Goal: Navigation & Orientation: Find specific page/section

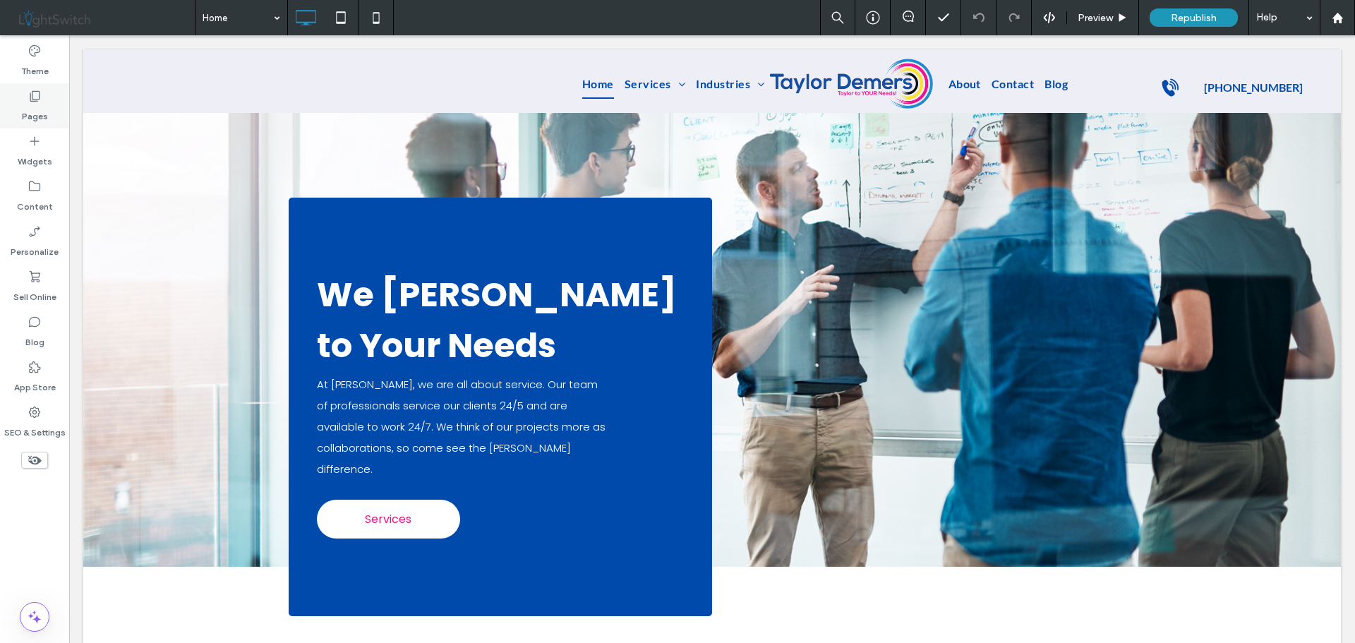
click at [27, 95] on div "Pages" at bounding box center [34, 105] width 69 height 45
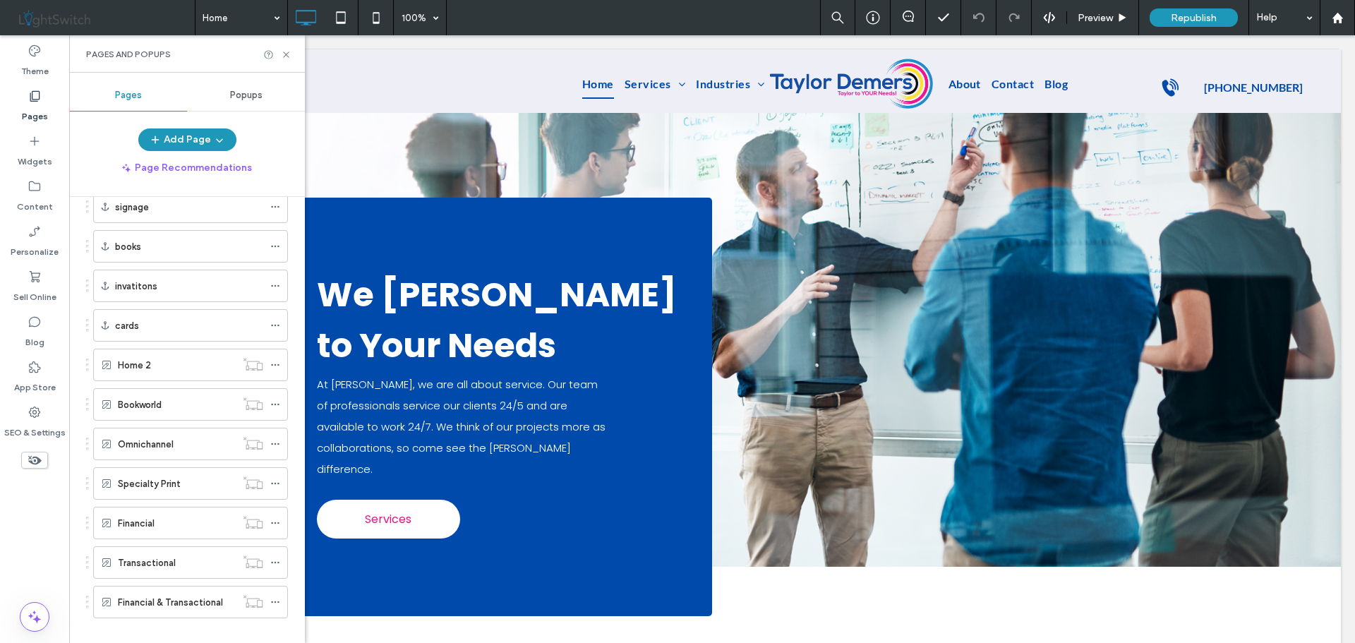
scroll to position [1200, 0]
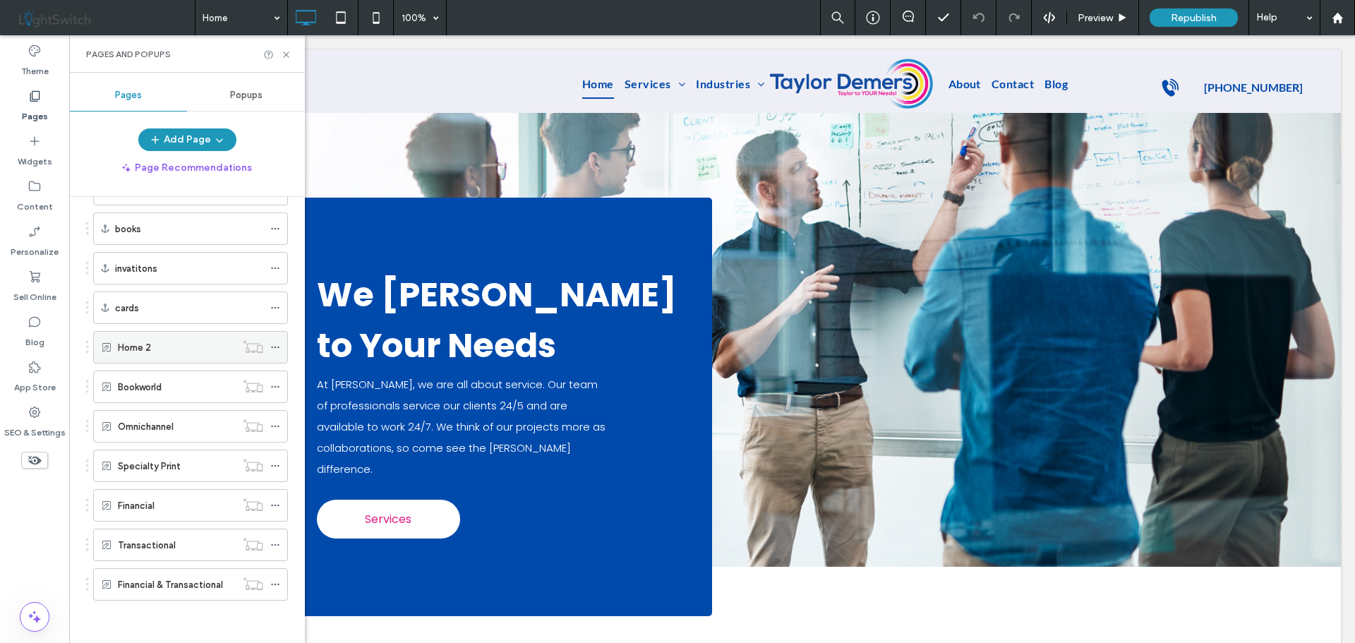
click at [176, 341] on div "Home 2" at bounding box center [177, 347] width 118 height 15
click at [282, 54] on div at bounding box center [677, 321] width 1355 height 643
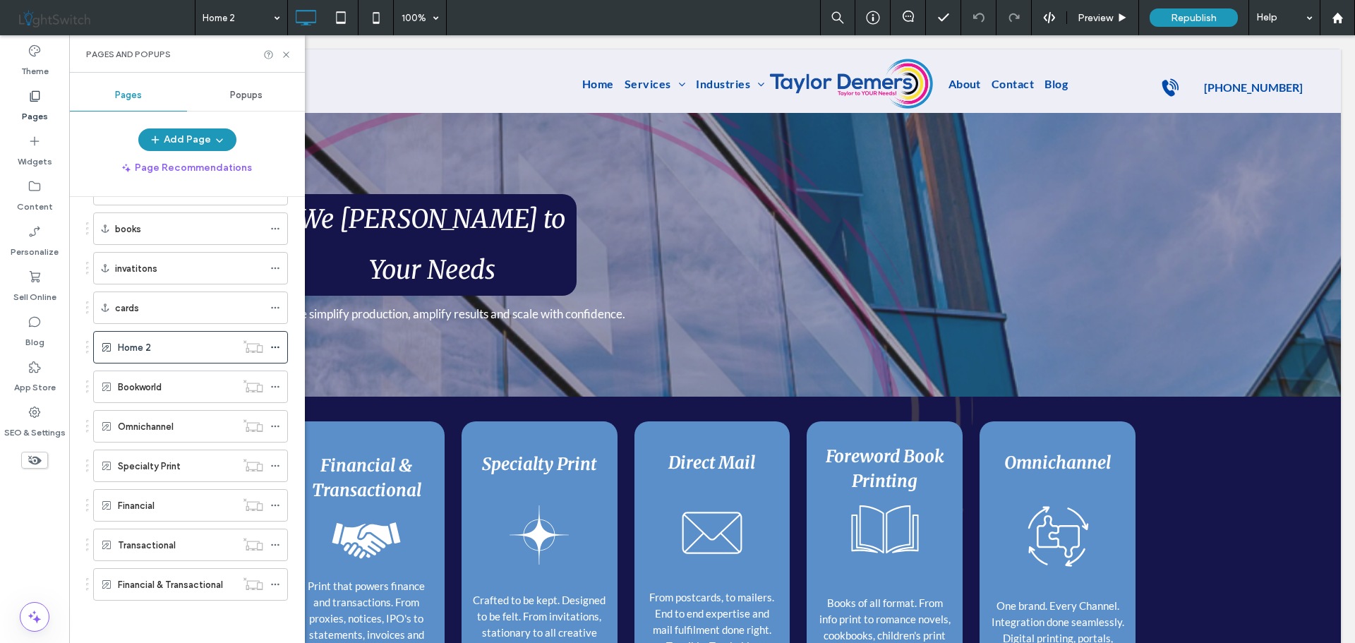
scroll to position [0, 0]
click at [285, 54] on use at bounding box center [286, 55] width 6 height 6
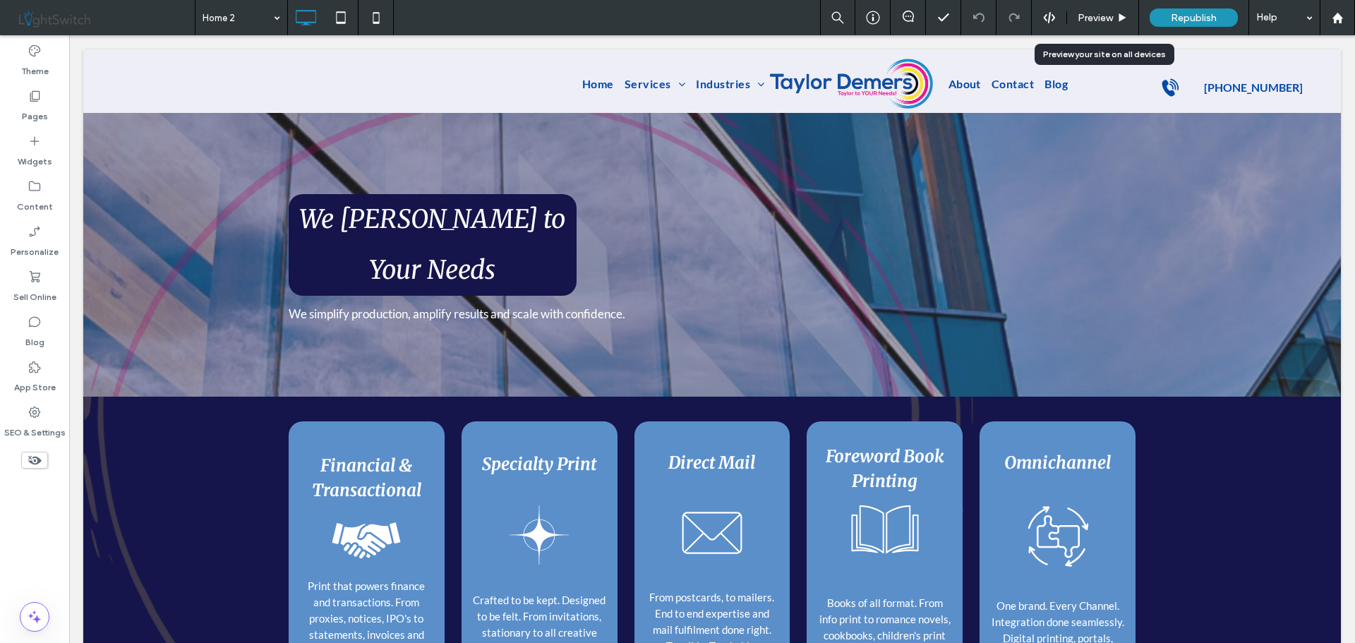
drag, startPoint x: 1100, startPoint y: 11, endPoint x: 937, endPoint y: 50, distance: 166.9
click at [1100, 12] on span "Preview" at bounding box center [1095, 18] width 35 height 12
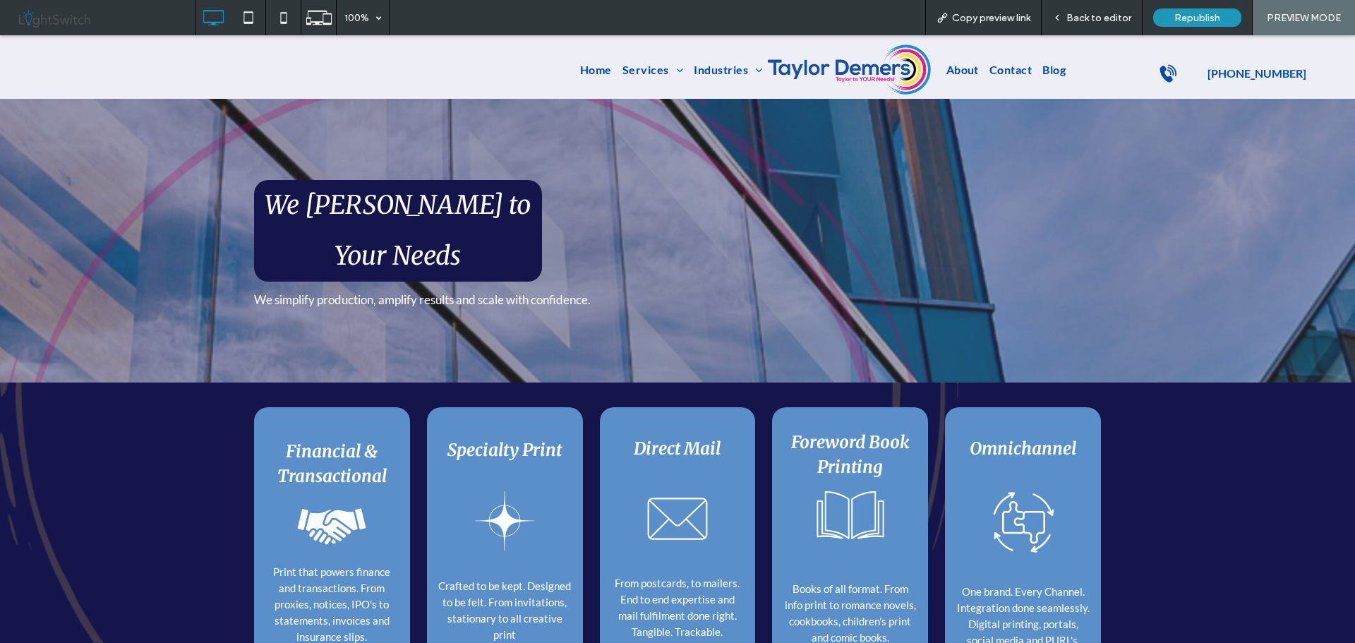
click at [320, 534] on icon at bounding box center [323, 538] width 7 height 9
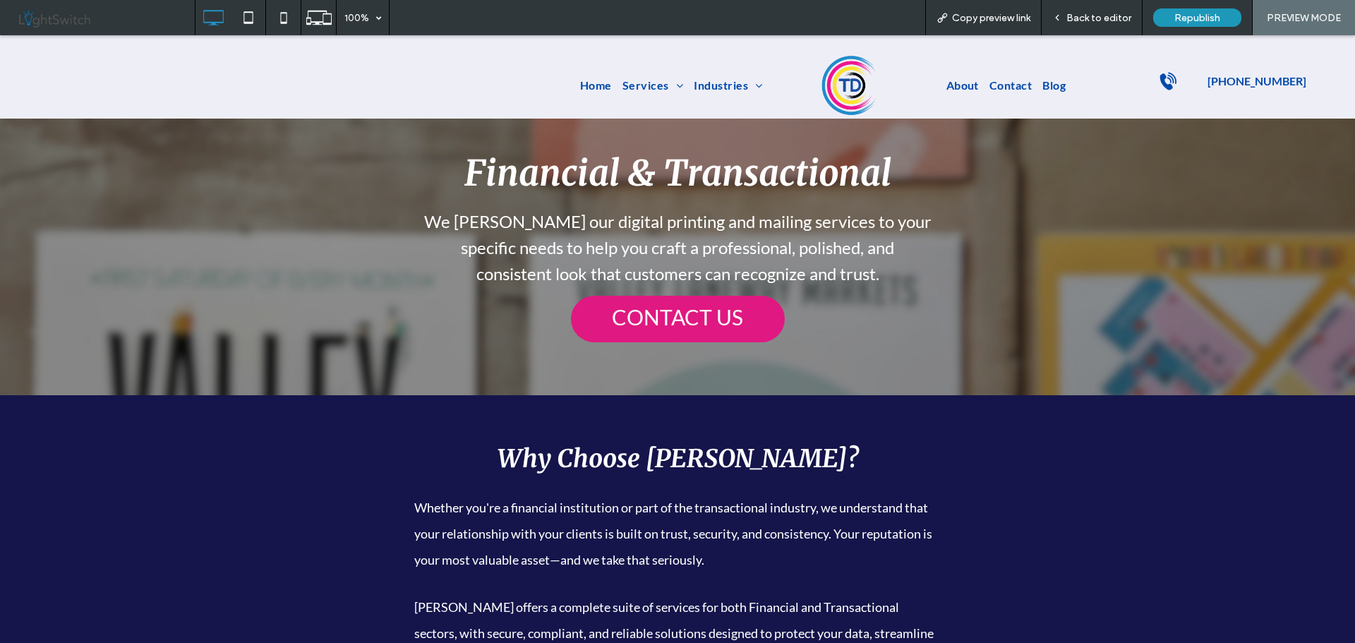
scroll to position [71, 0]
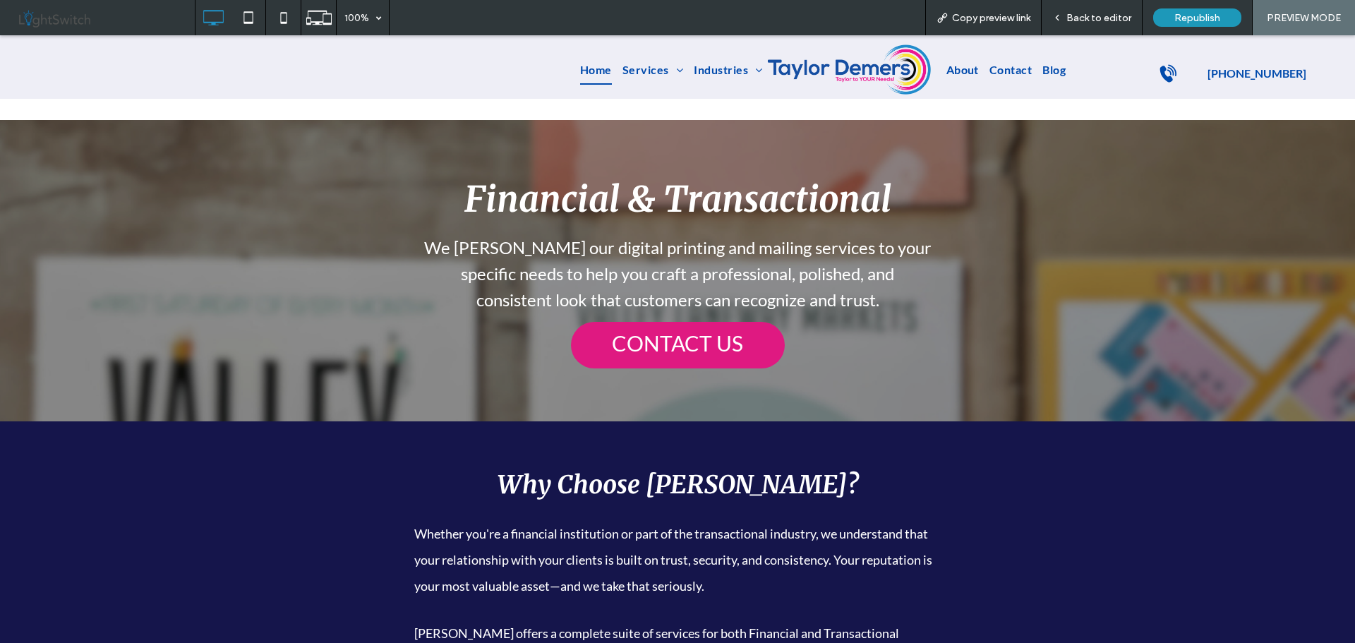
click at [594, 73] on span "Home" at bounding box center [596, 70] width 32 height 30
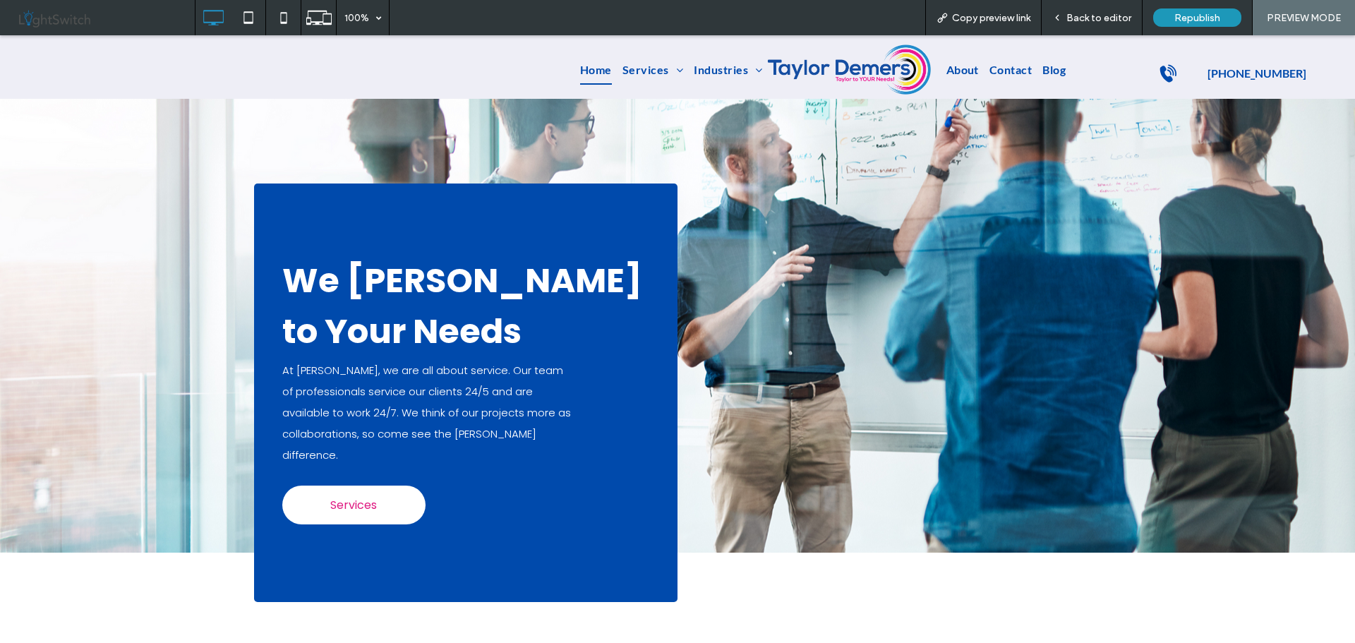
click at [1079, 18] on span "Back to editor" at bounding box center [1099, 18] width 65 height 12
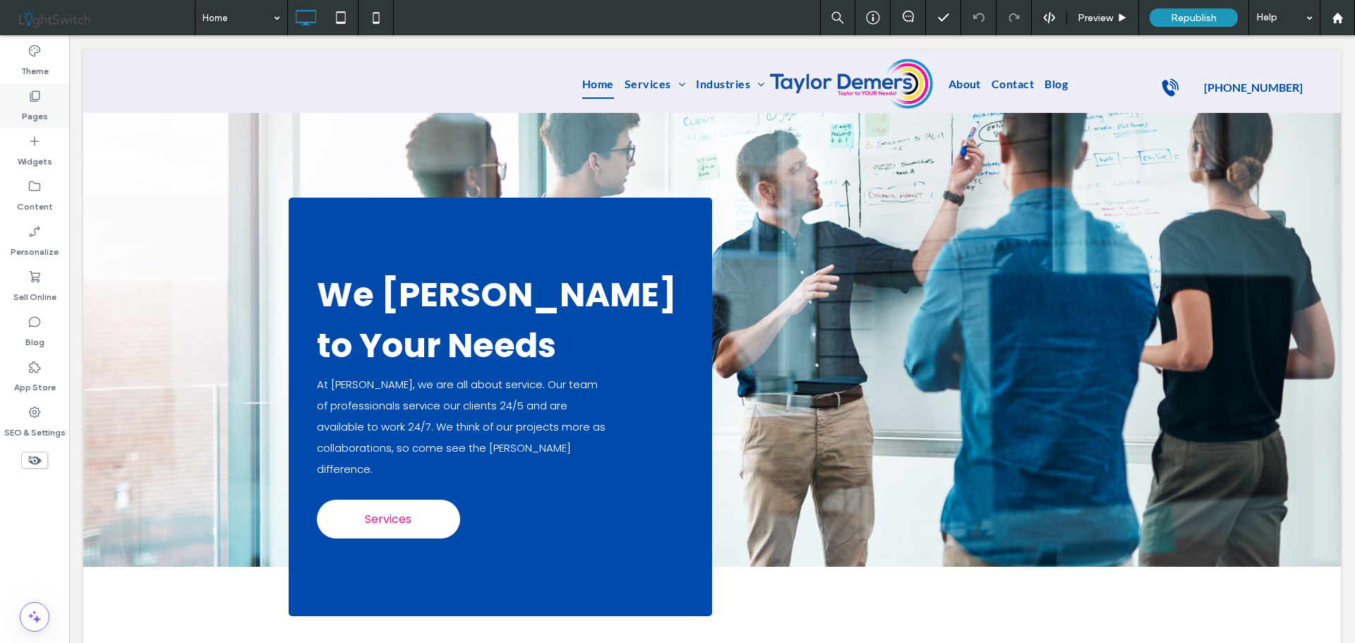
click at [34, 105] on label "Pages" at bounding box center [35, 113] width 26 height 20
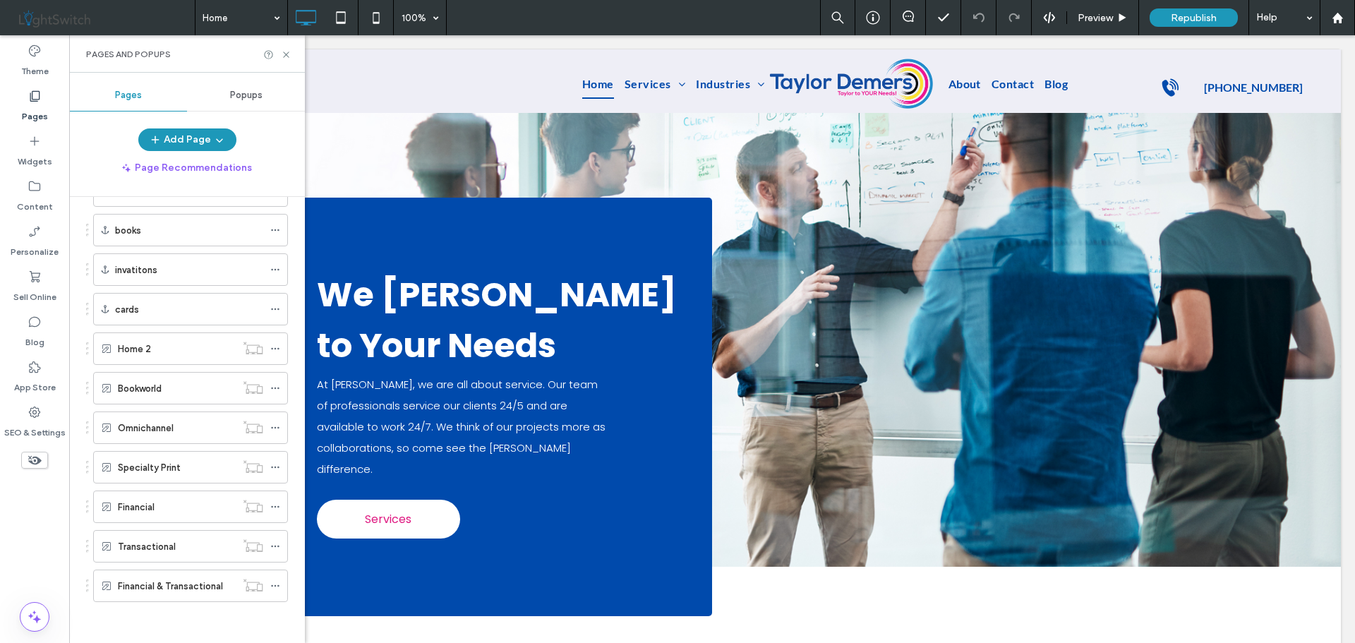
scroll to position [1200, 0]
click at [162, 348] on div "Home 2" at bounding box center [177, 347] width 118 height 15
click at [290, 59] on div at bounding box center [677, 321] width 1355 height 643
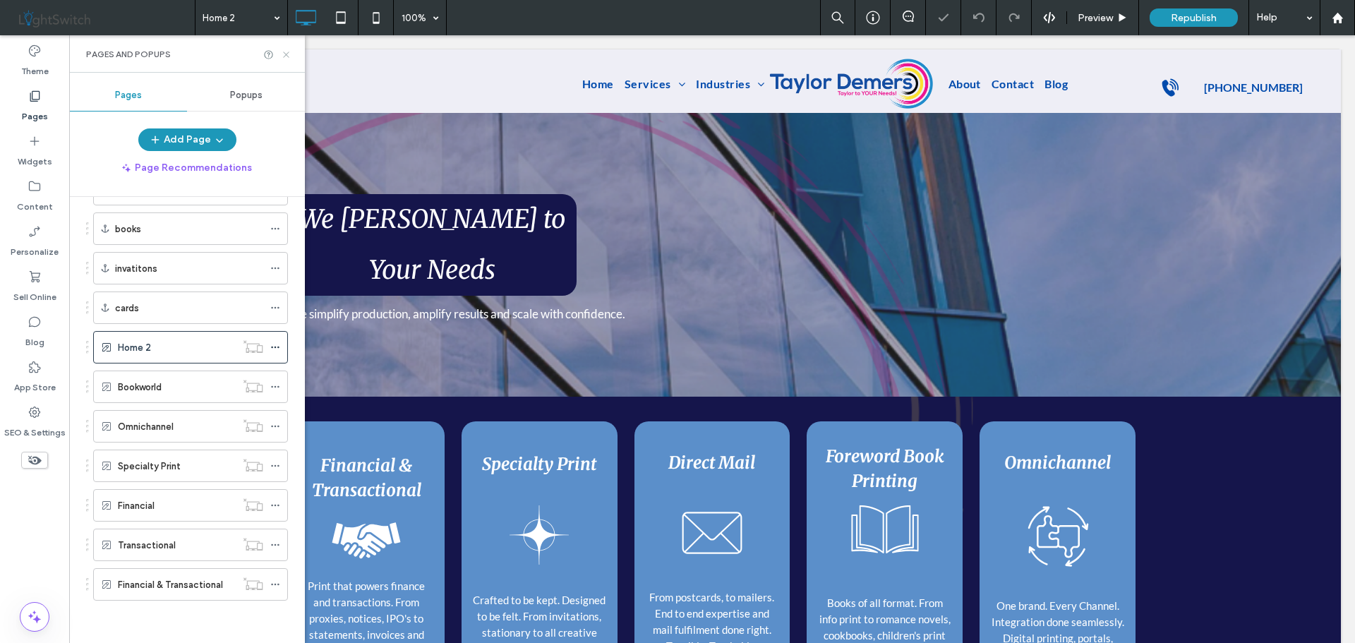
click at [287, 54] on icon at bounding box center [286, 54] width 11 height 11
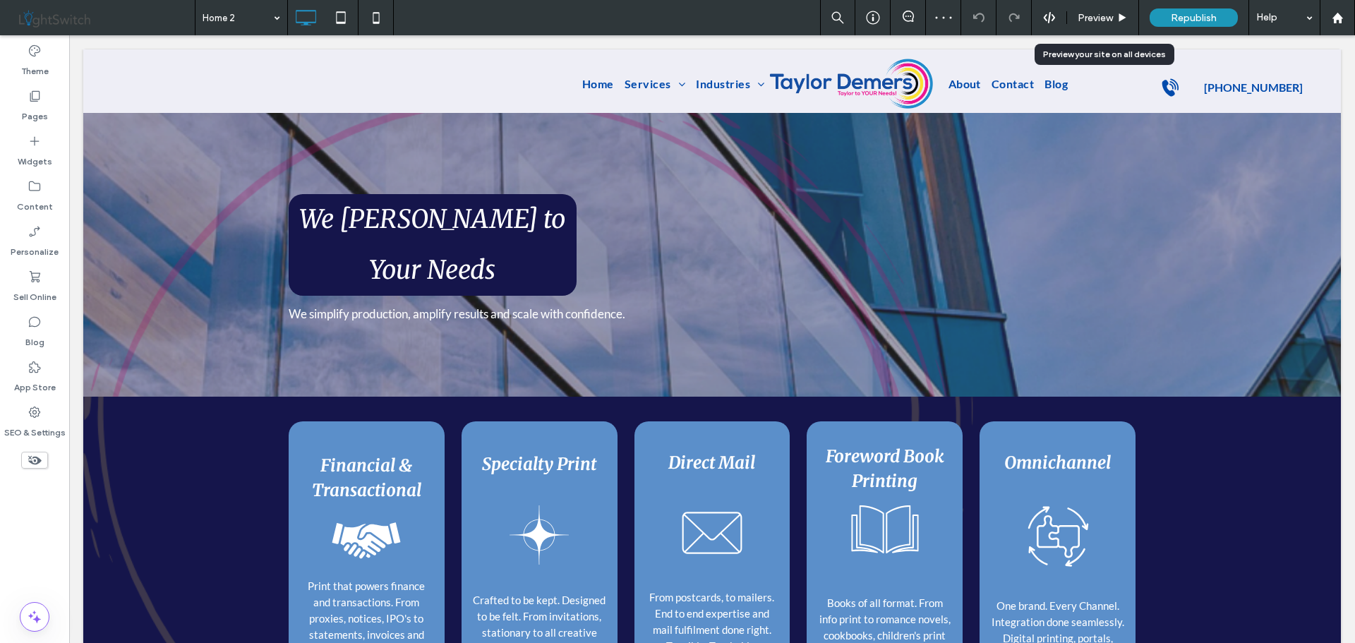
click at [1103, 18] on span "Preview" at bounding box center [1095, 18] width 35 height 12
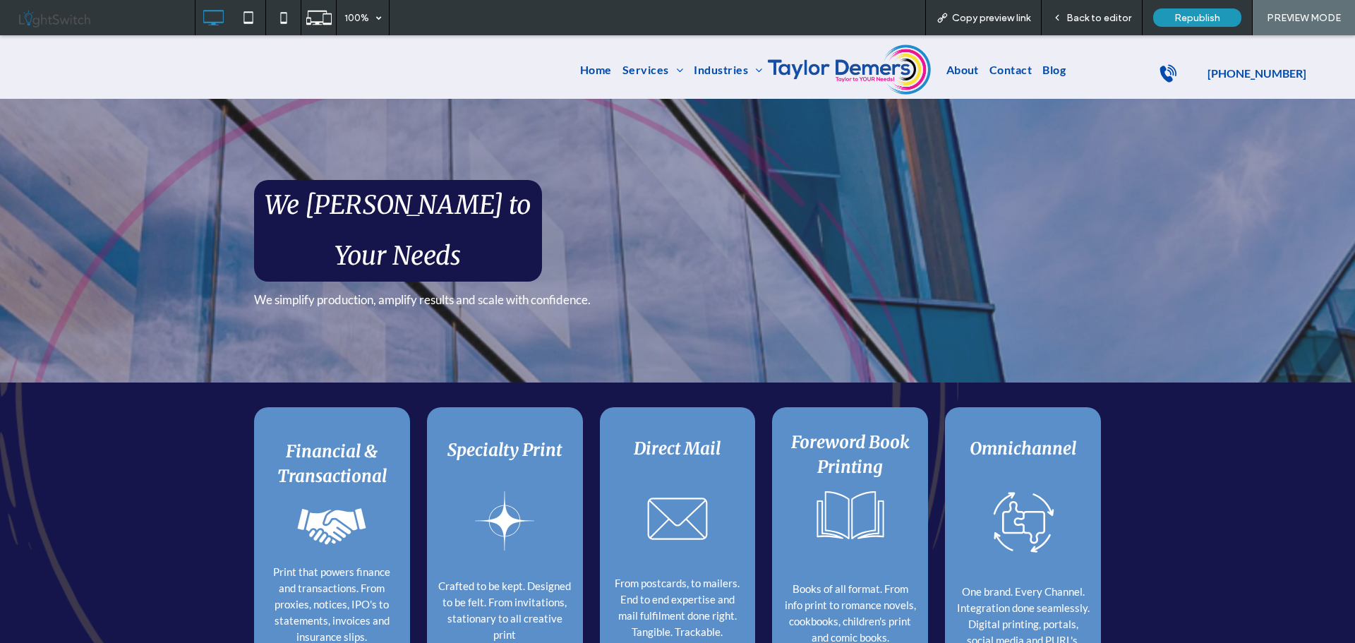
click at [509, 503] on icon at bounding box center [504, 522] width 71 height 71
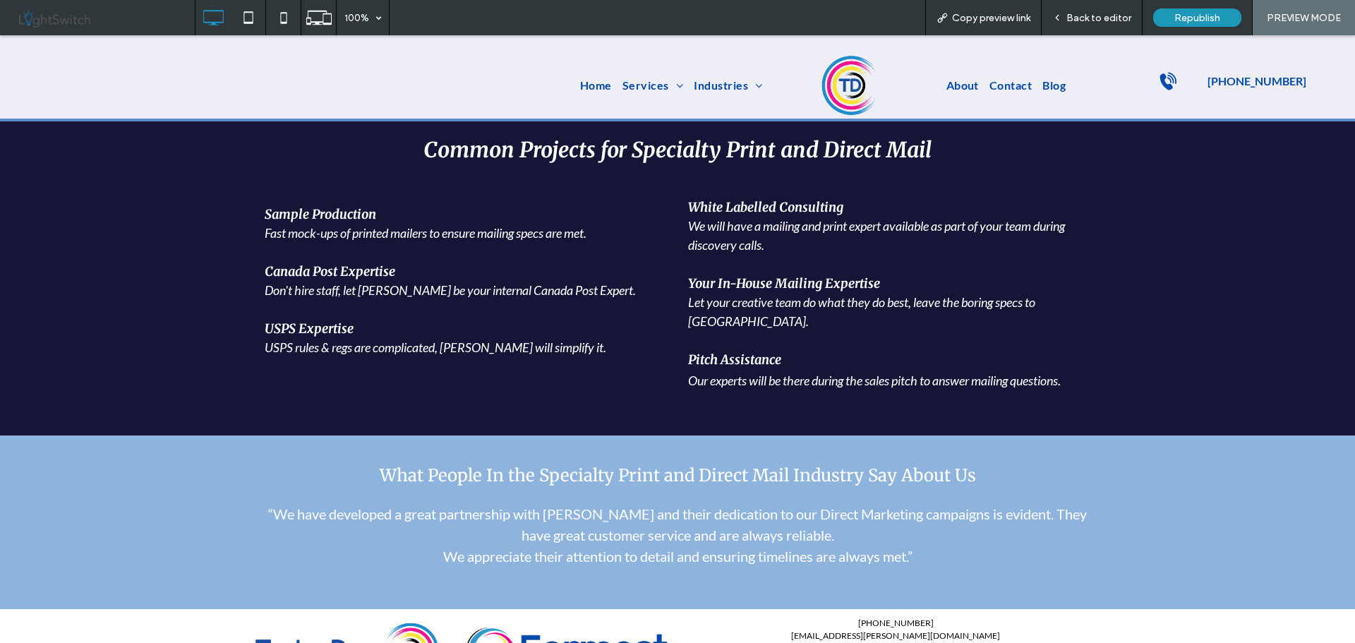
scroll to position [1201, 0]
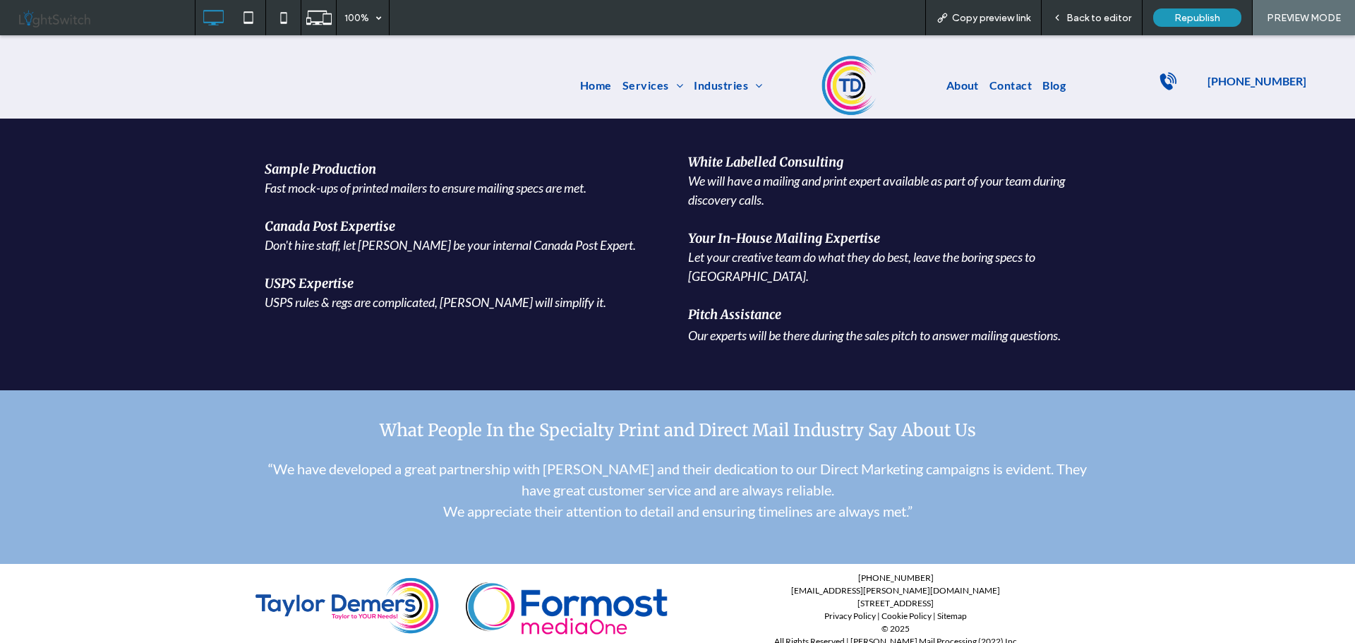
click at [1098, 13] on span "Back to editor" at bounding box center [1099, 18] width 65 height 12
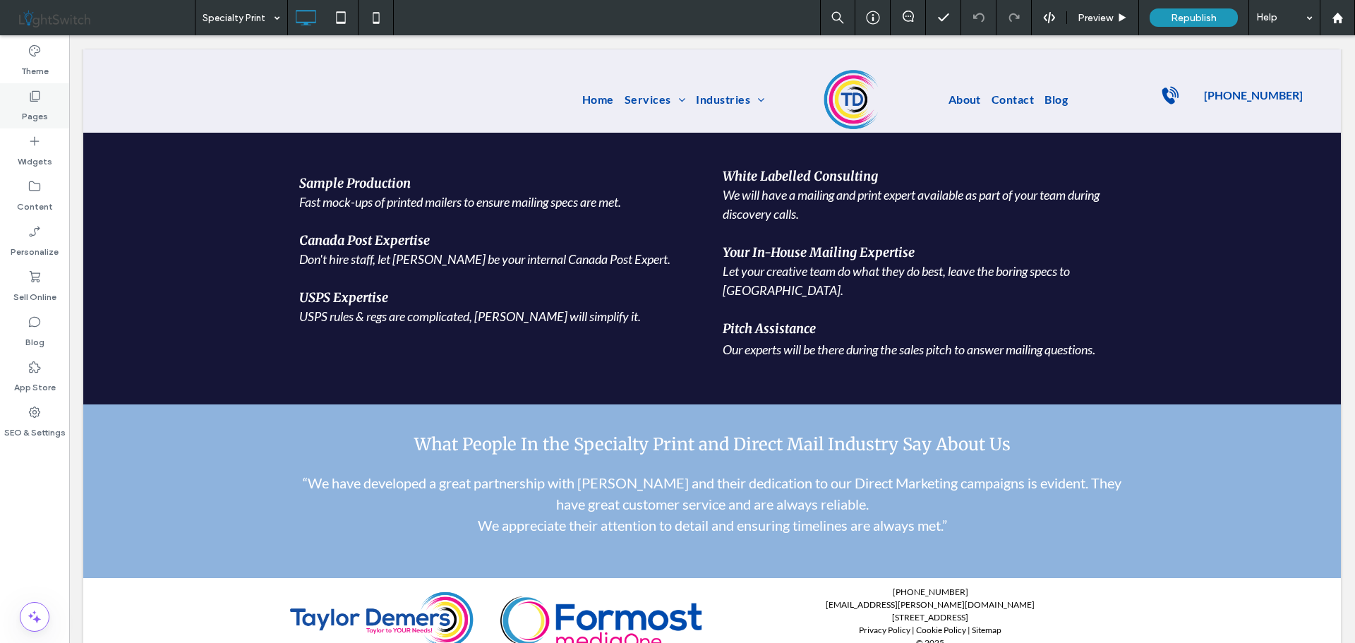
click at [30, 97] on icon at bounding box center [35, 96] width 14 height 14
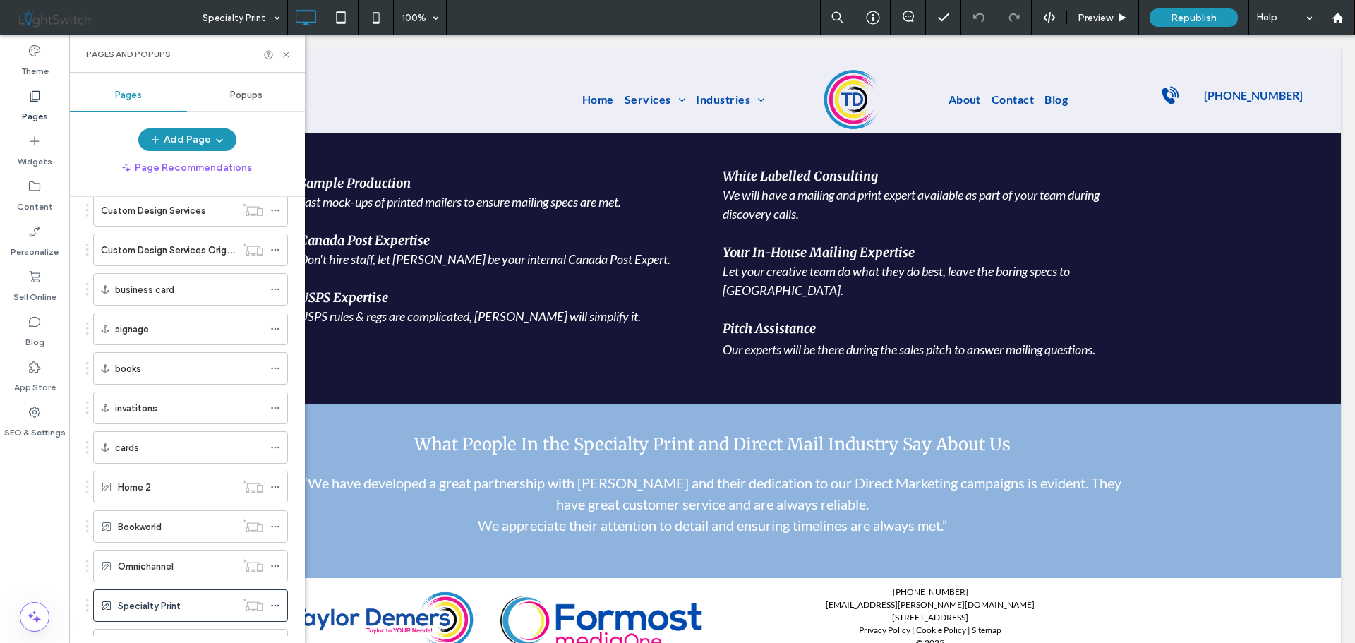
scroll to position [1200, 0]
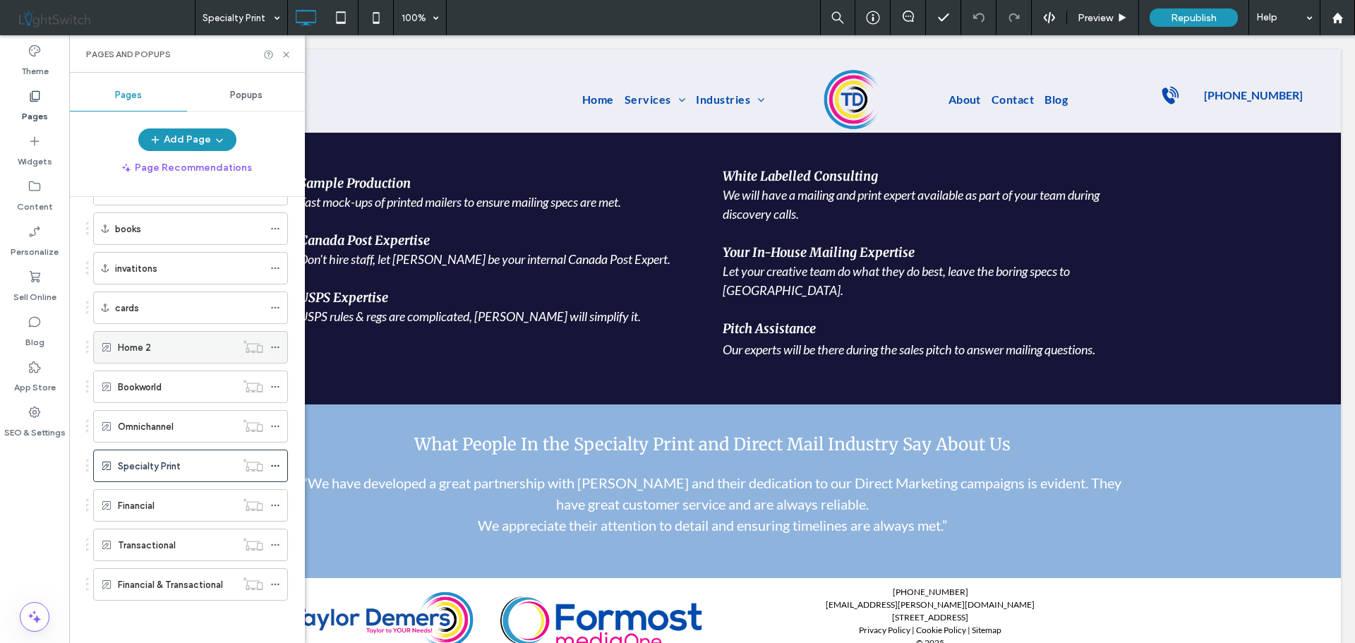
click at [159, 343] on div "Home 2" at bounding box center [177, 347] width 118 height 15
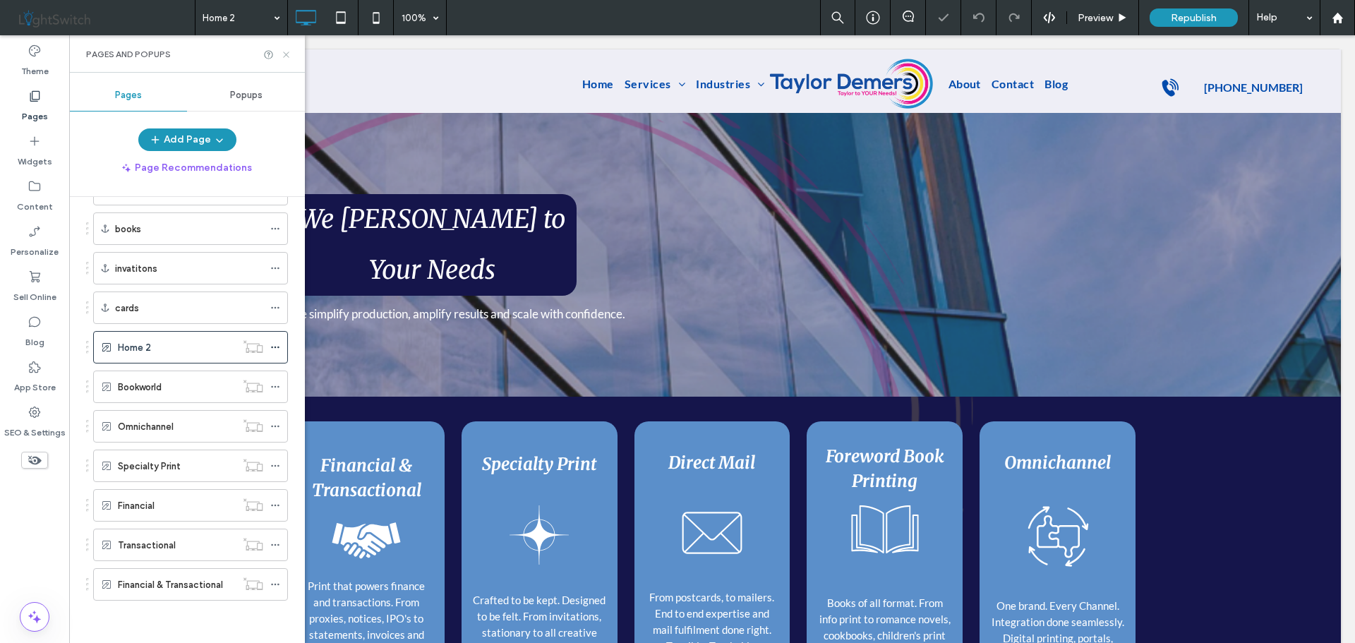
drag, startPoint x: 283, startPoint y: 55, endPoint x: 320, endPoint y: 59, distance: 36.9
click at [283, 55] on icon at bounding box center [286, 54] width 11 height 11
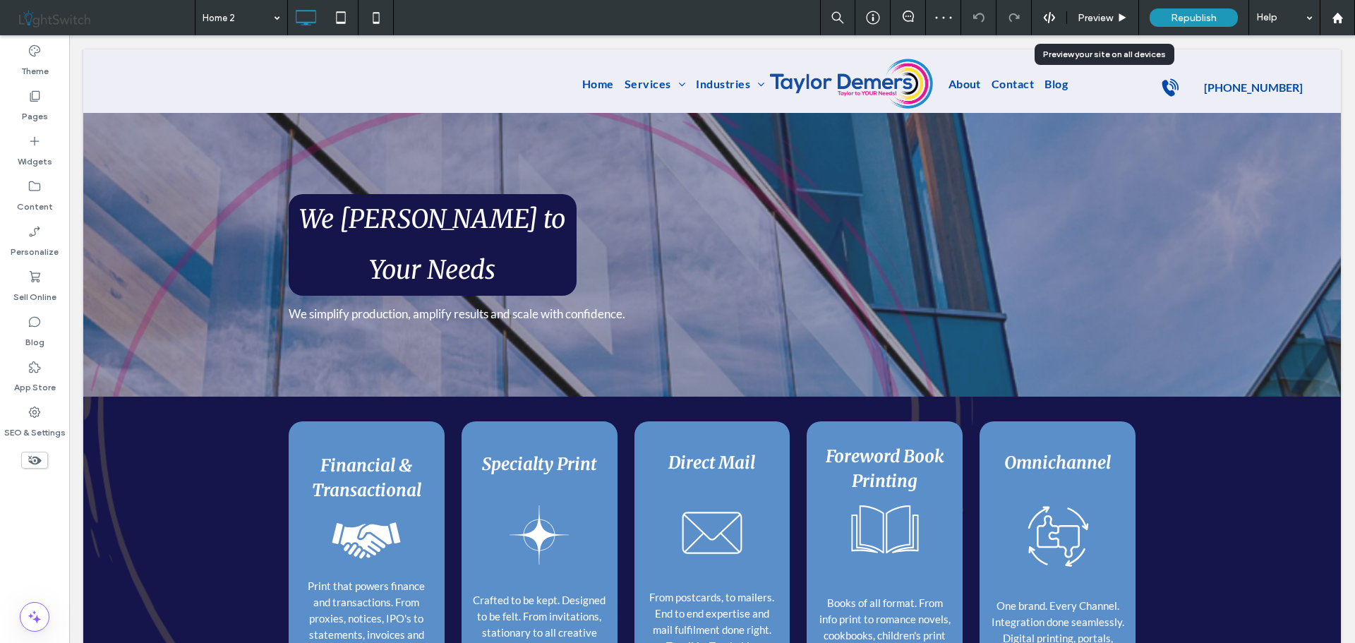
click at [1095, 20] on span "Preview" at bounding box center [1095, 18] width 35 height 12
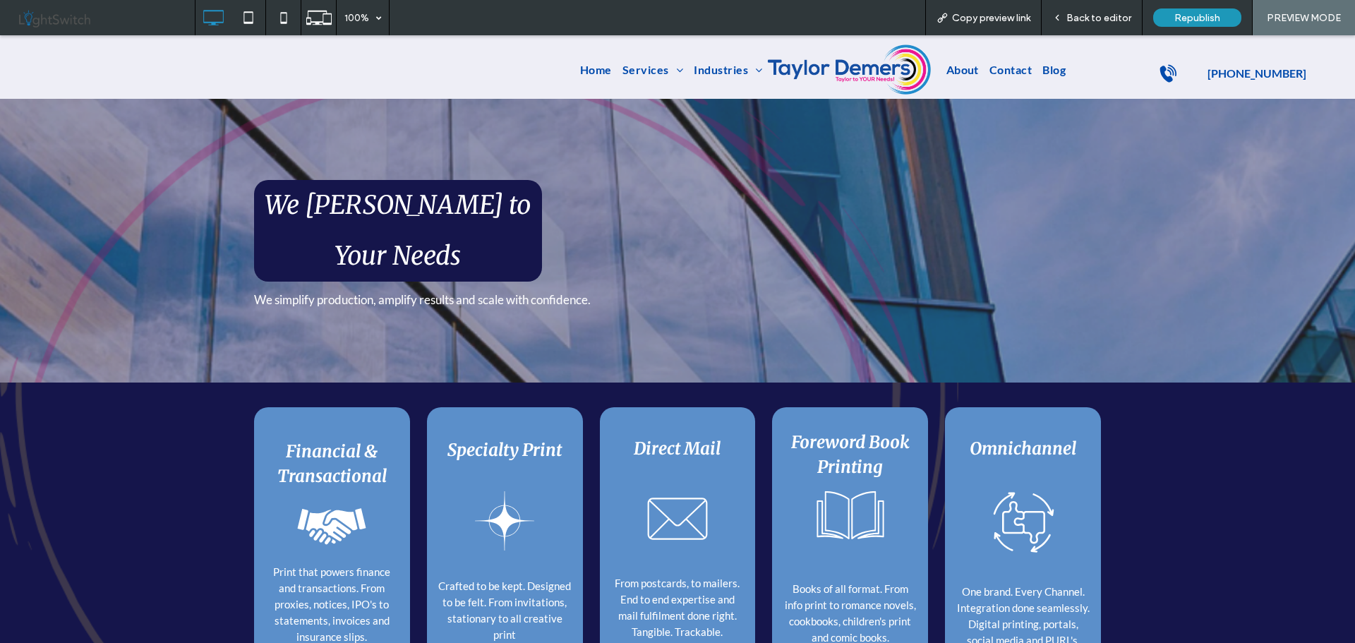
click at [673, 481] on icon at bounding box center [677, 518] width 75 height 75
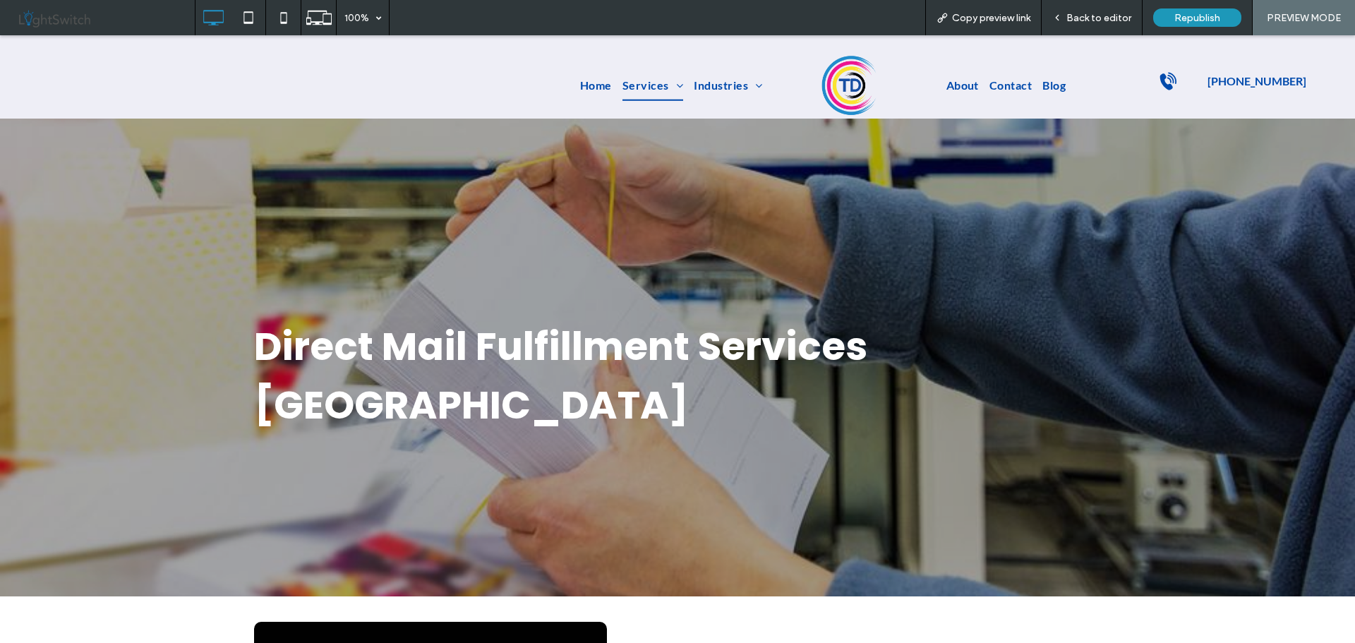
scroll to position [988, 0]
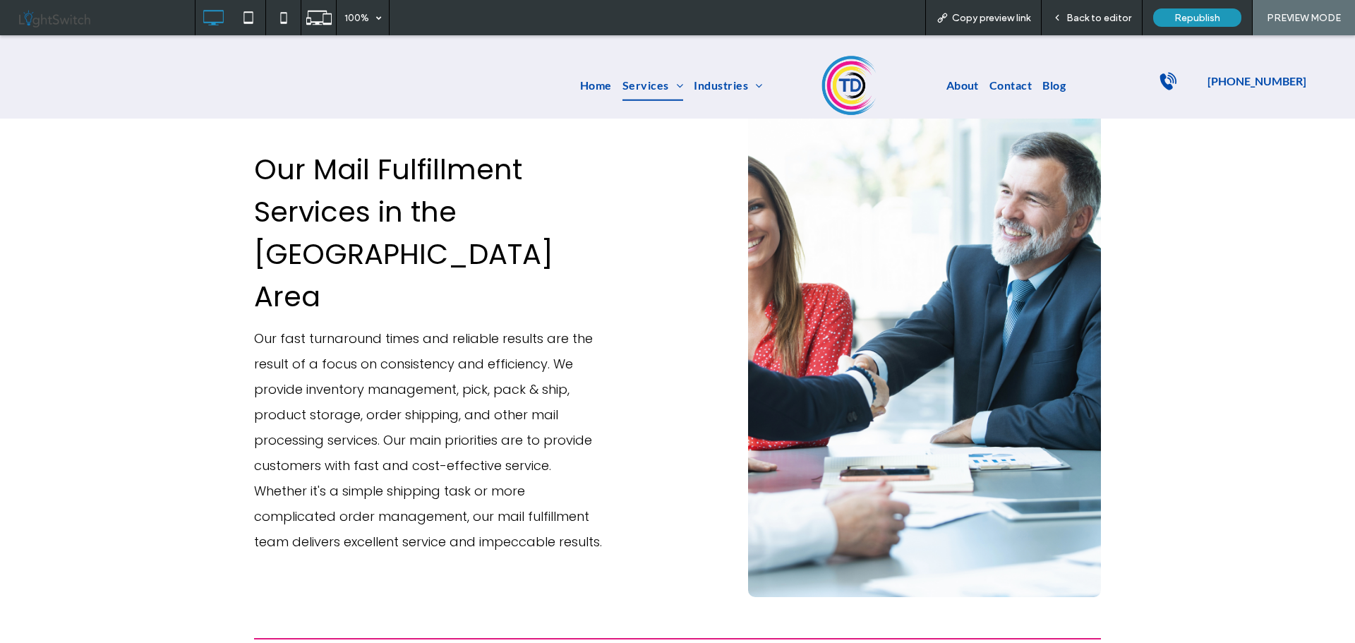
click at [1096, 16] on span "Back to editor" at bounding box center [1099, 18] width 65 height 12
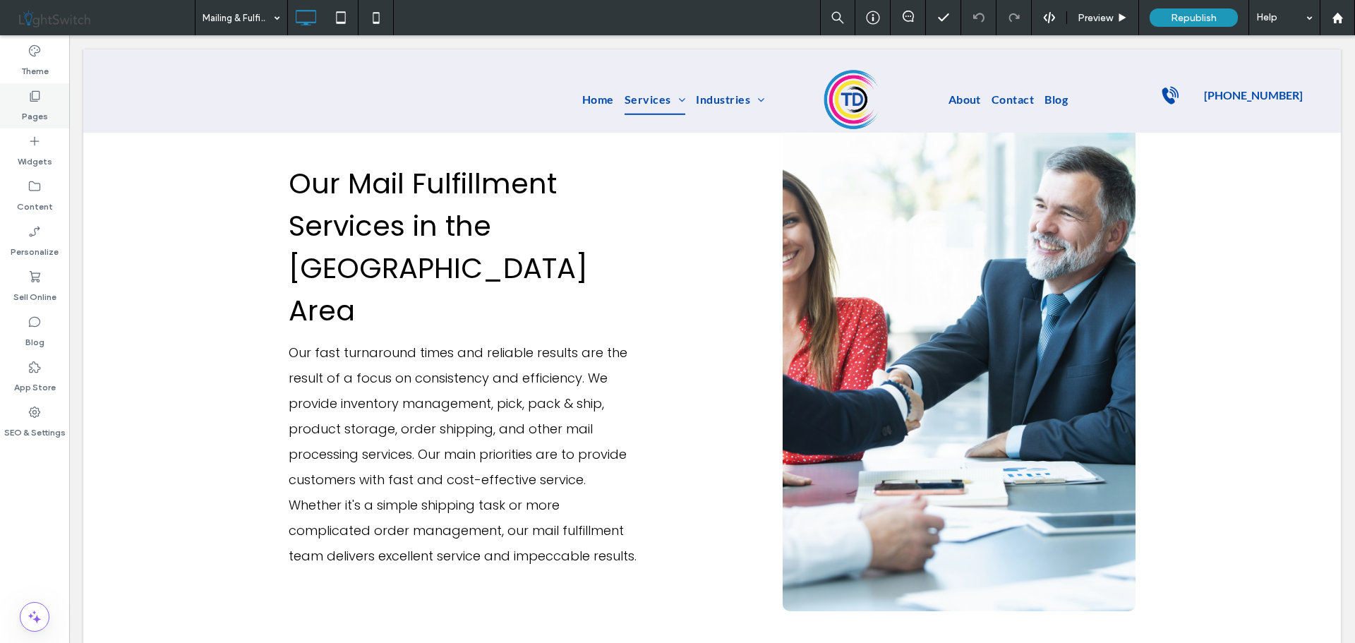
click at [43, 105] on label "Pages" at bounding box center [35, 113] width 26 height 20
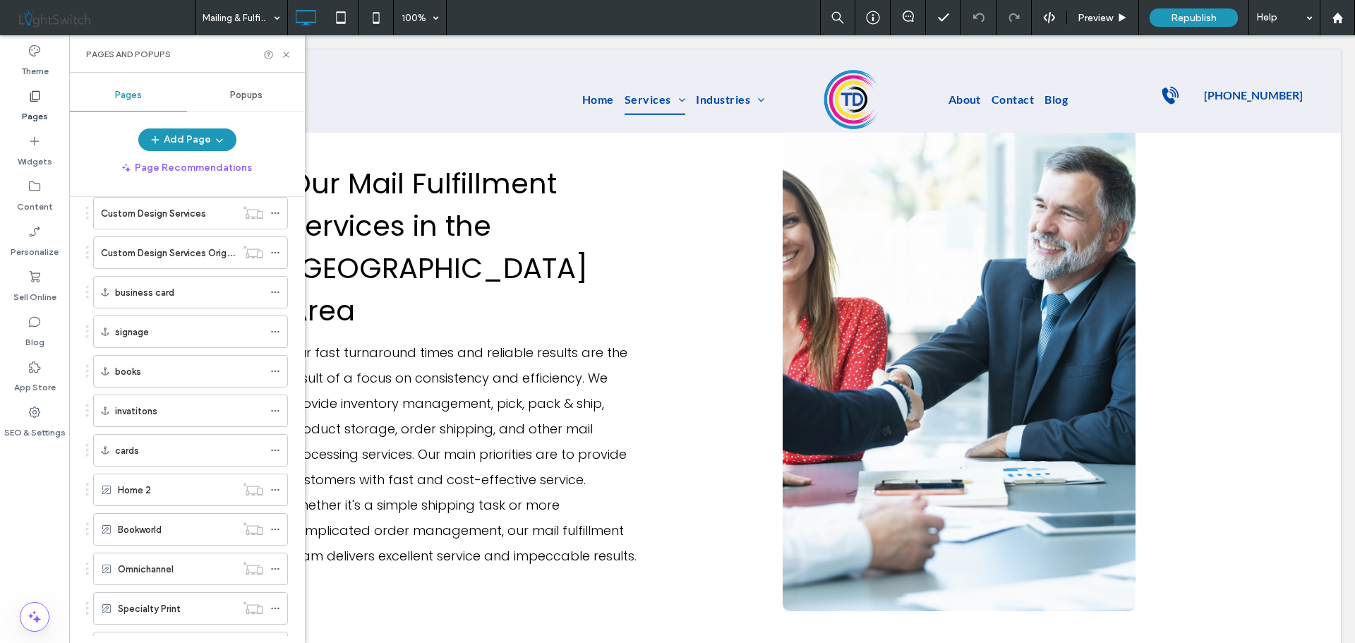
scroll to position [1200, 0]
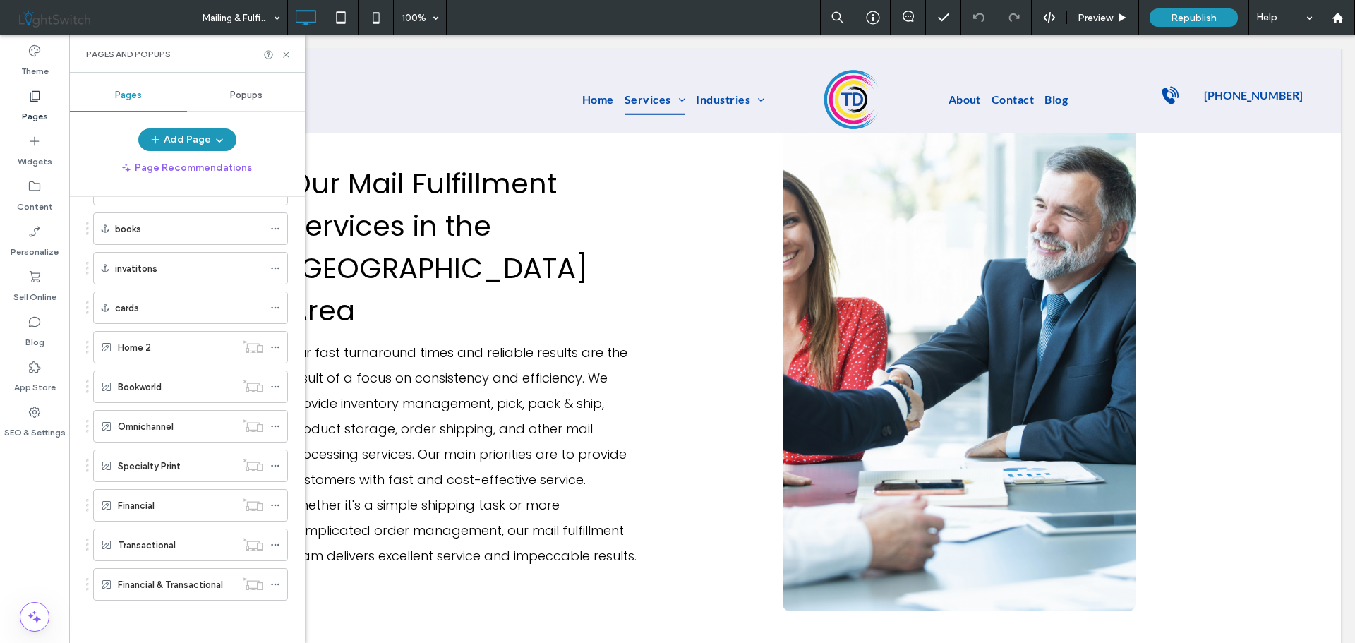
click at [176, 350] on div "Home 2" at bounding box center [177, 347] width 118 height 15
click at [284, 54] on div at bounding box center [677, 321] width 1355 height 643
click at [287, 55] on use at bounding box center [286, 55] width 6 height 6
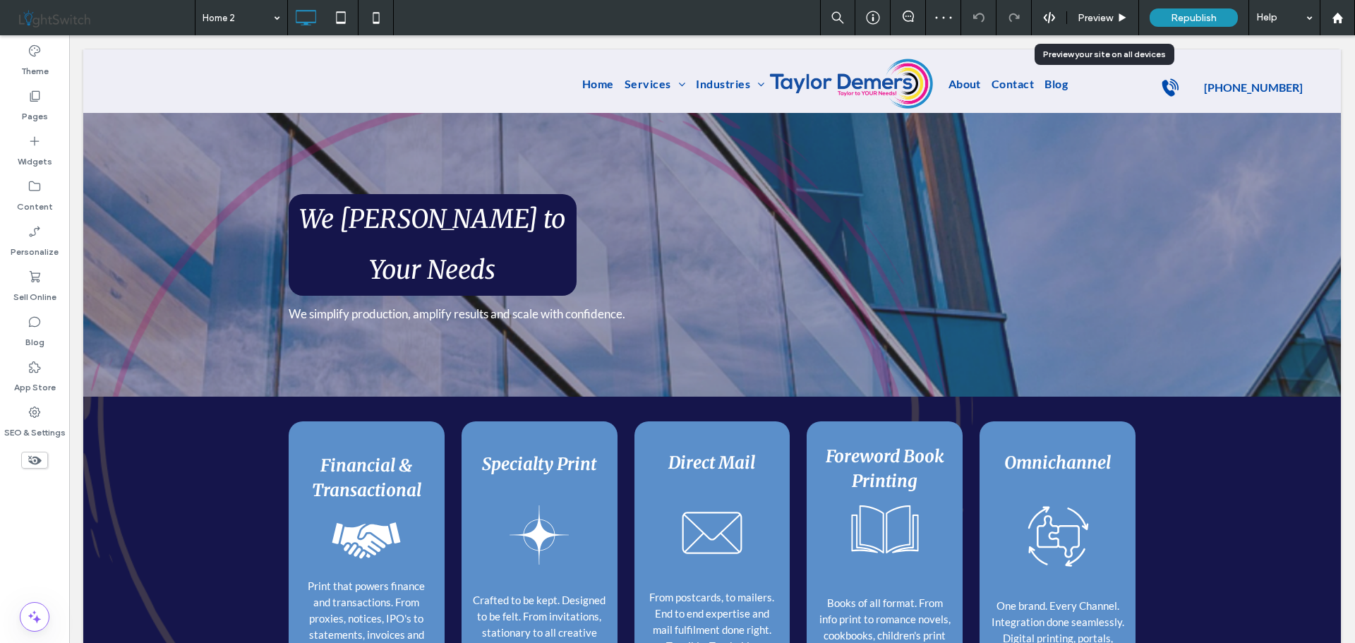
click at [1100, 19] on span "Preview" at bounding box center [1095, 18] width 35 height 12
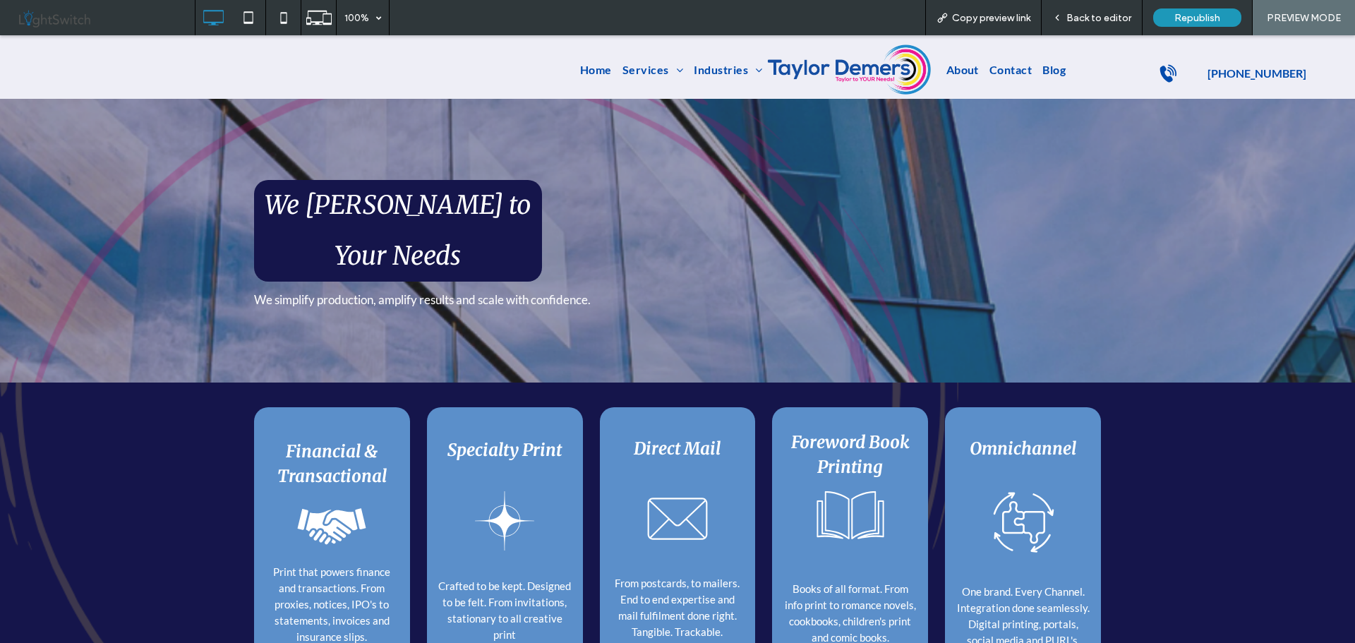
click at [336, 510] on icon at bounding box center [341, 520] width 33 height 20
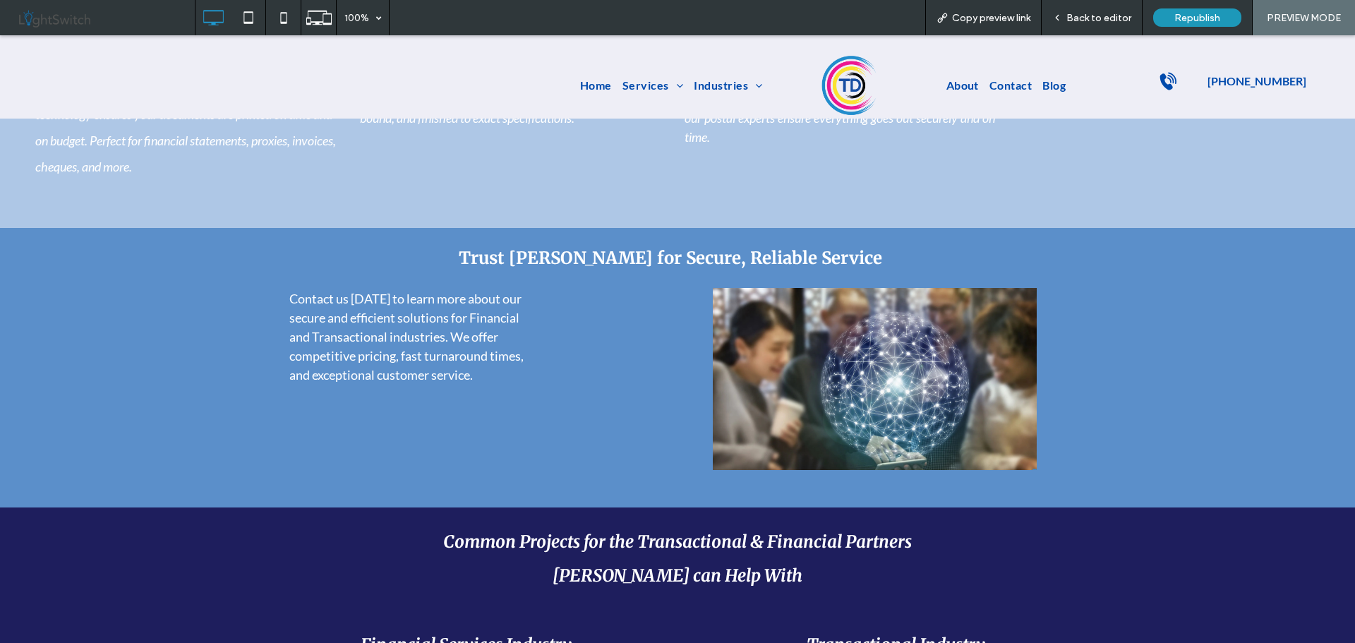
scroll to position [918, 0]
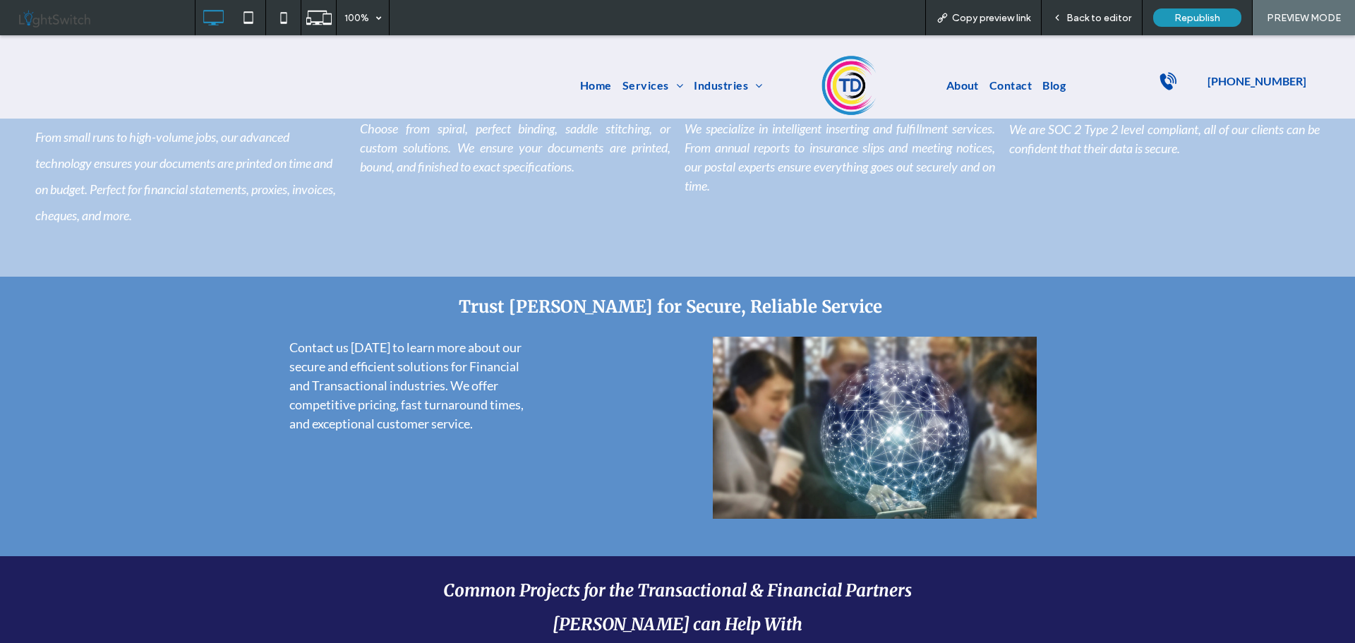
click at [1081, 14] on span "Back to editor" at bounding box center [1099, 18] width 65 height 12
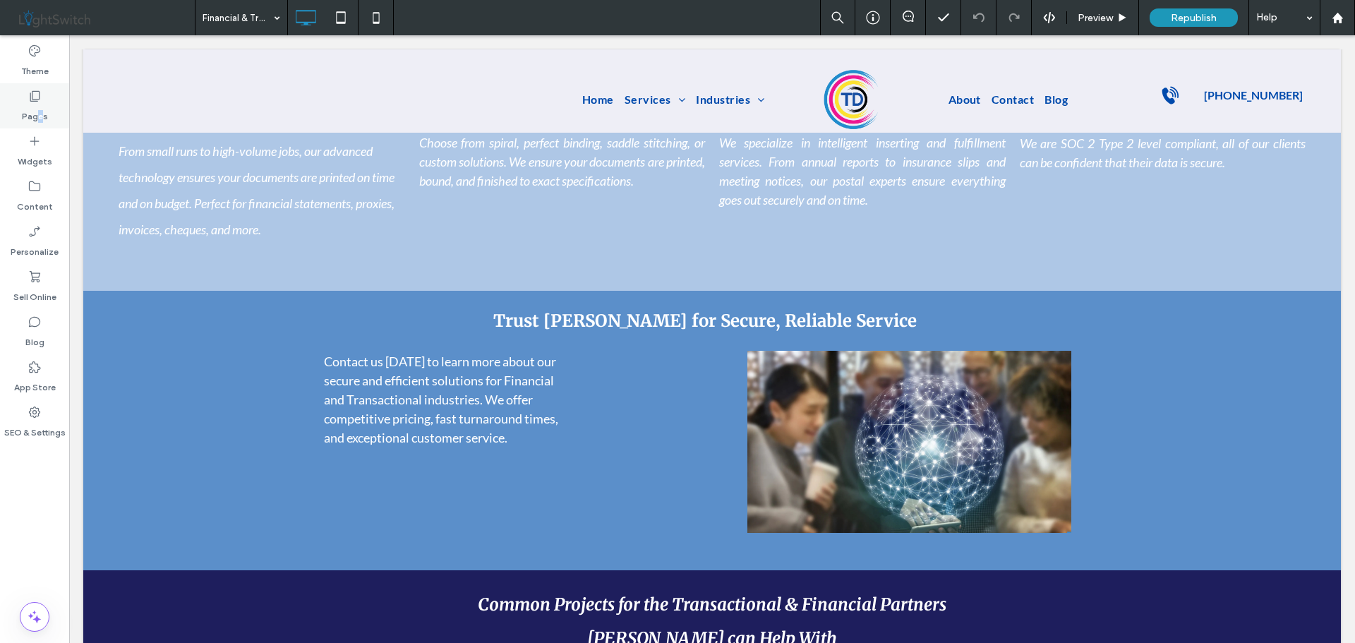
click at [40, 104] on label "Pages" at bounding box center [35, 113] width 26 height 20
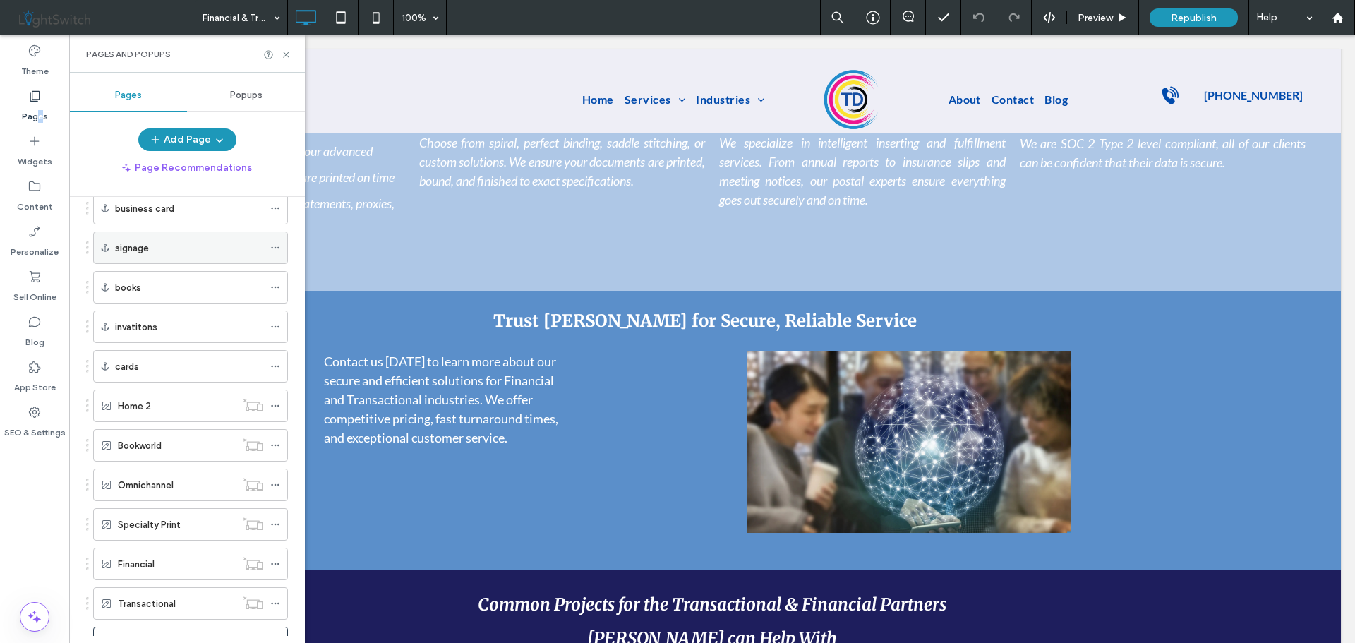
scroll to position [1200, 0]
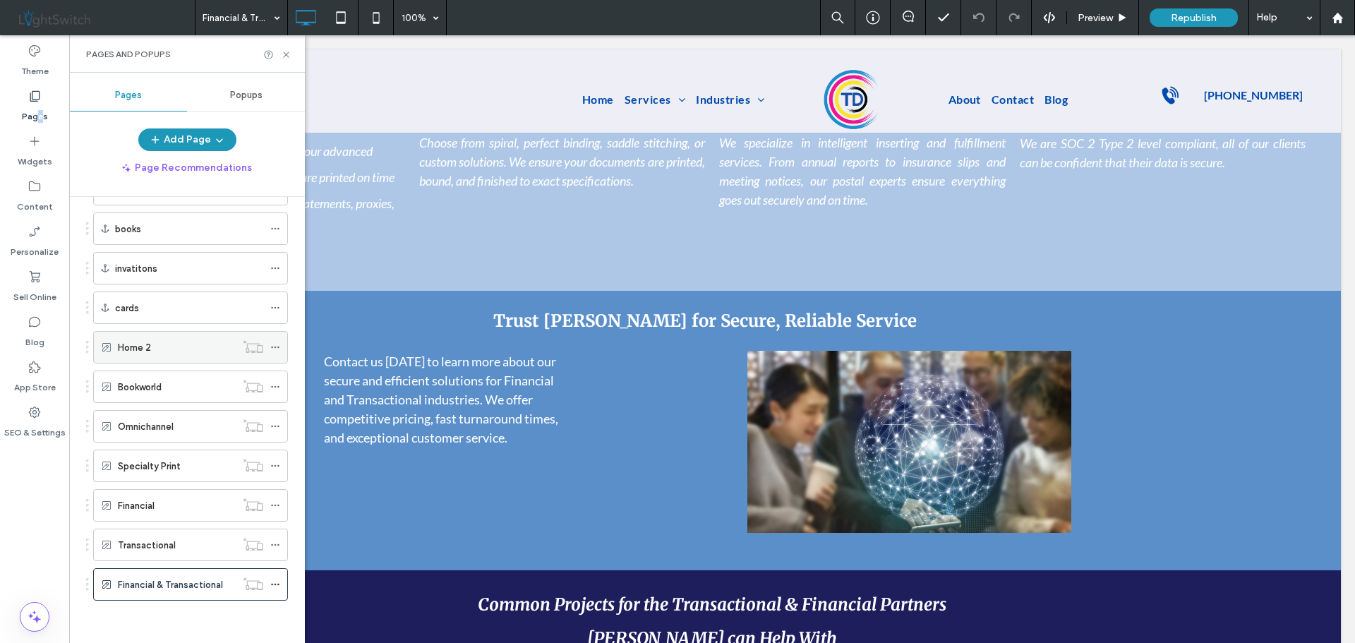
click at [175, 352] on div "Home 2" at bounding box center [177, 347] width 118 height 15
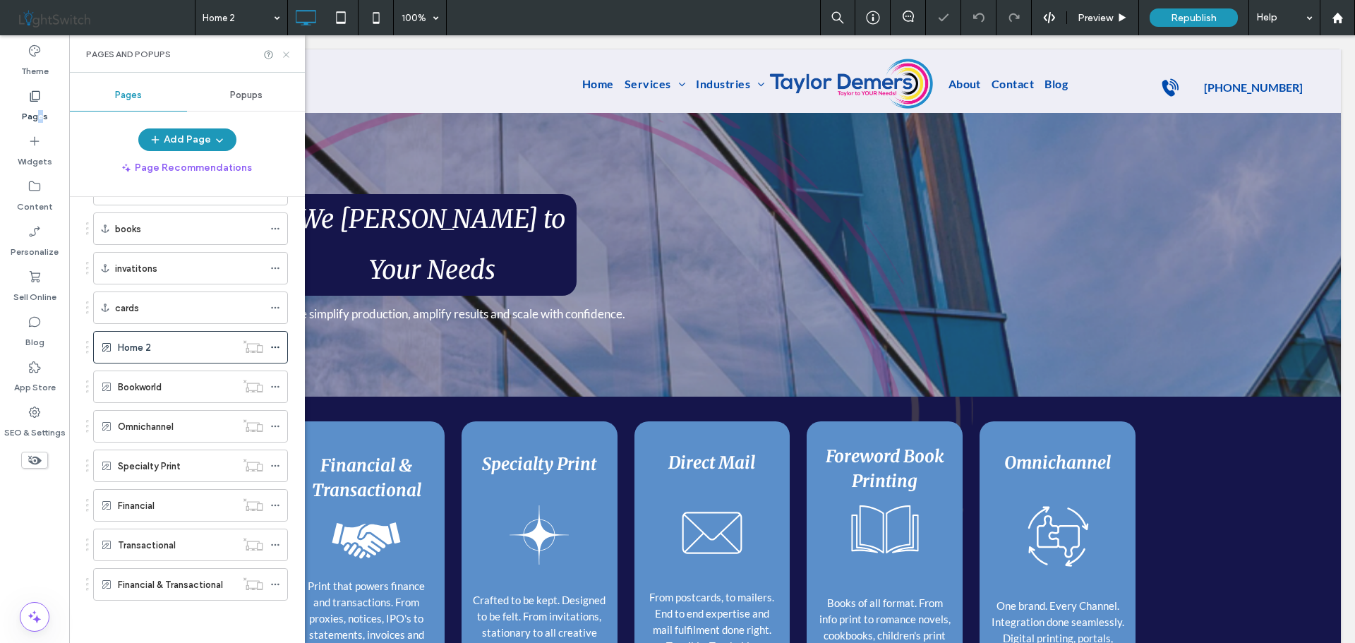
scroll to position [0, 0]
click at [286, 57] on icon at bounding box center [286, 54] width 11 height 11
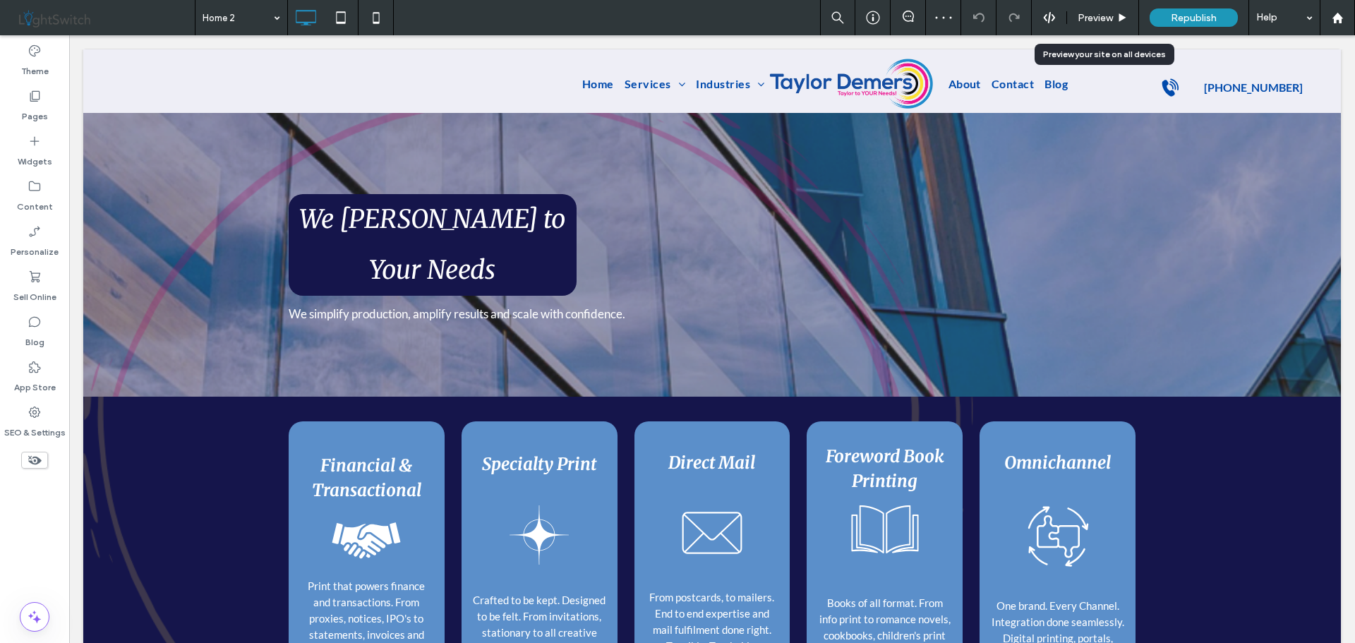
click at [1111, 16] on span "Preview" at bounding box center [1095, 18] width 35 height 12
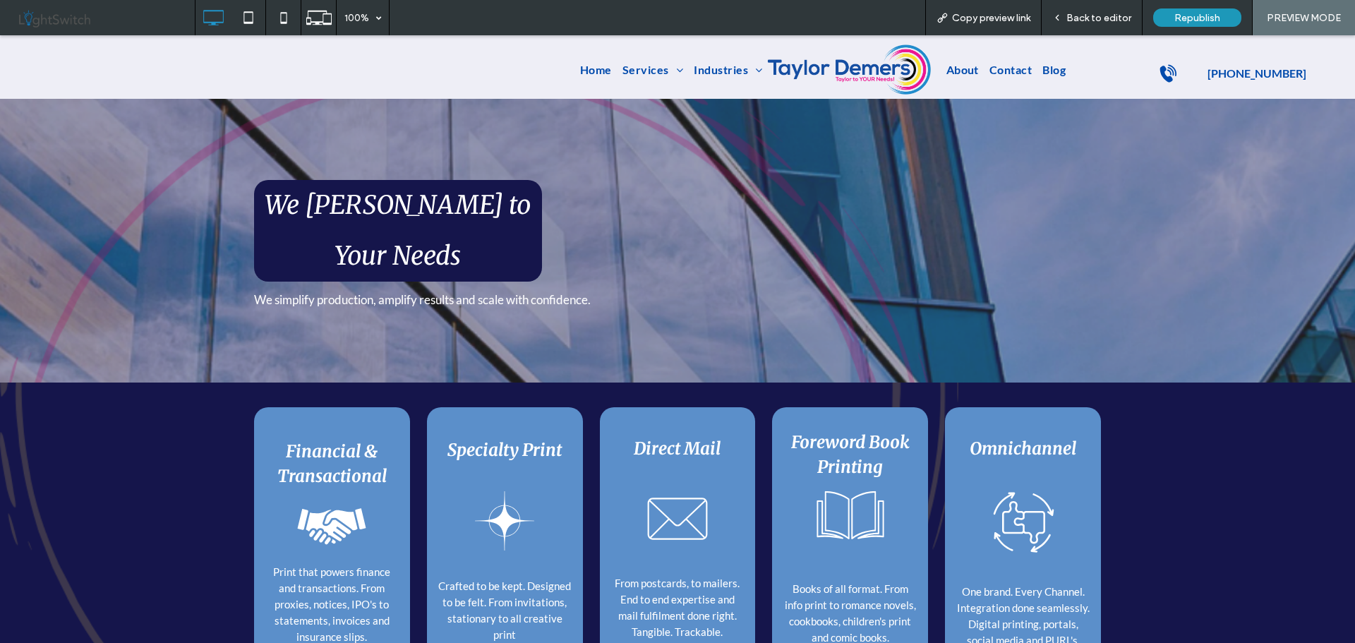
click at [493, 487] on icon at bounding box center [504, 522] width 71 height 71
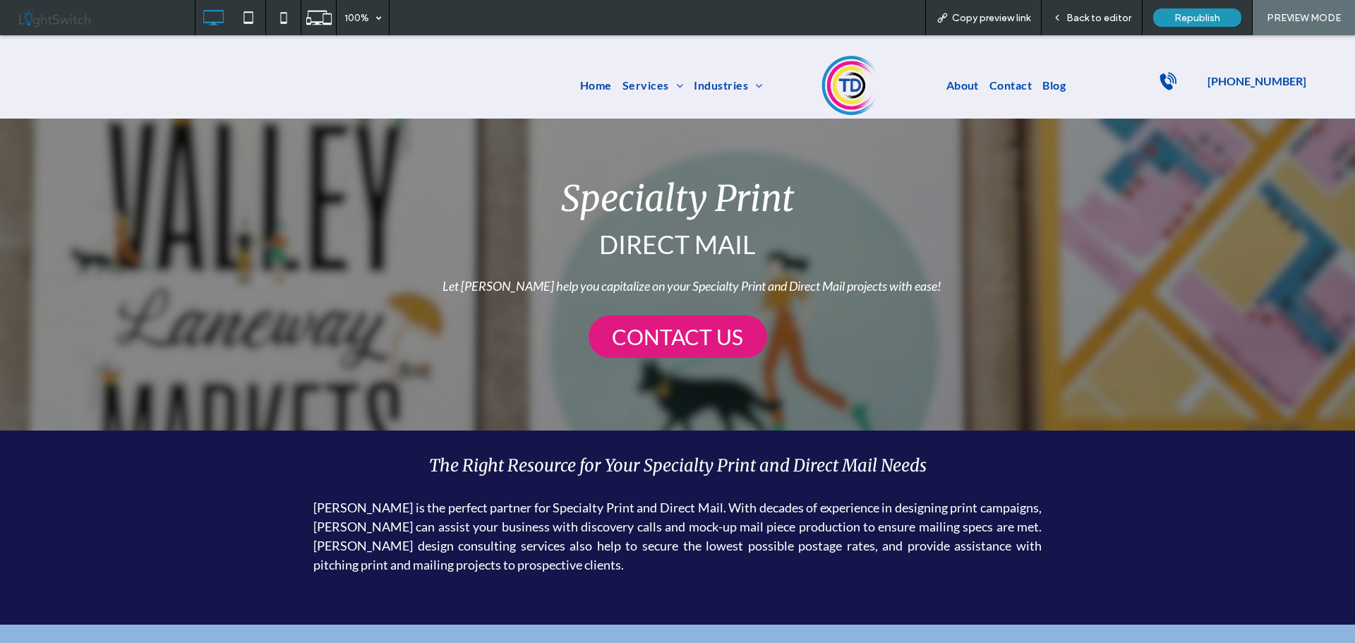
scroll to position [424, 0]
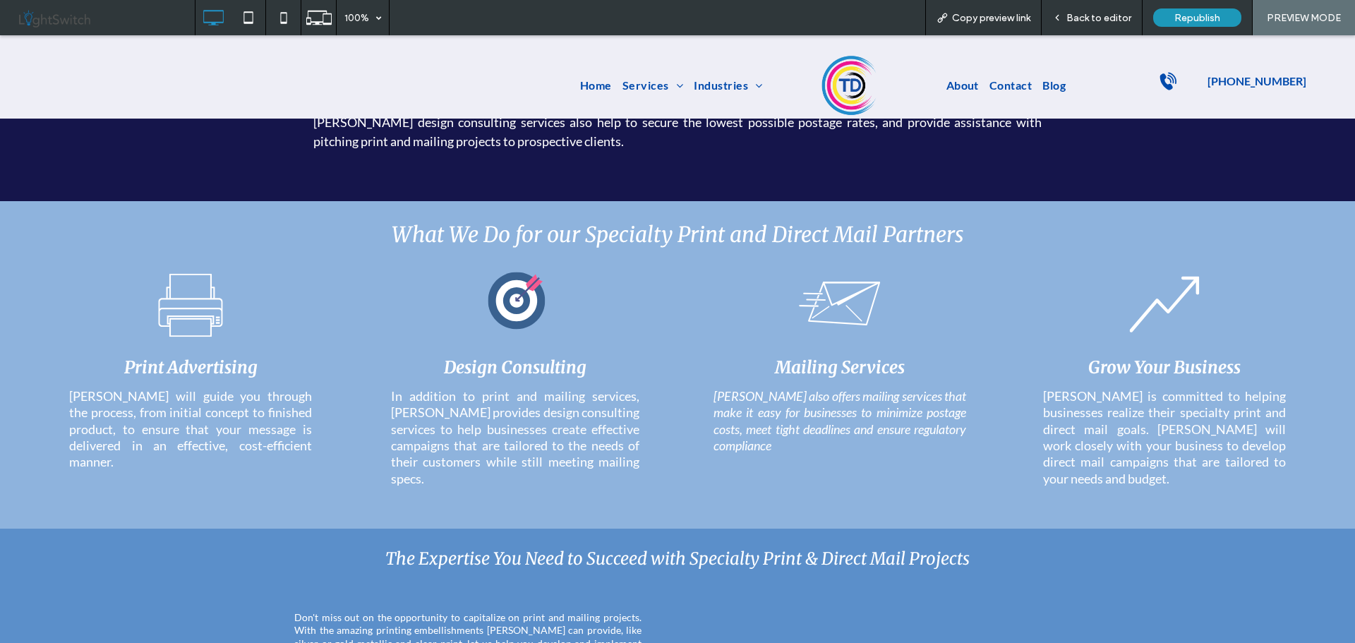
click at [1088, 23] on span "Back to editor" at bounding box center [1099, 18] width 65 height 12
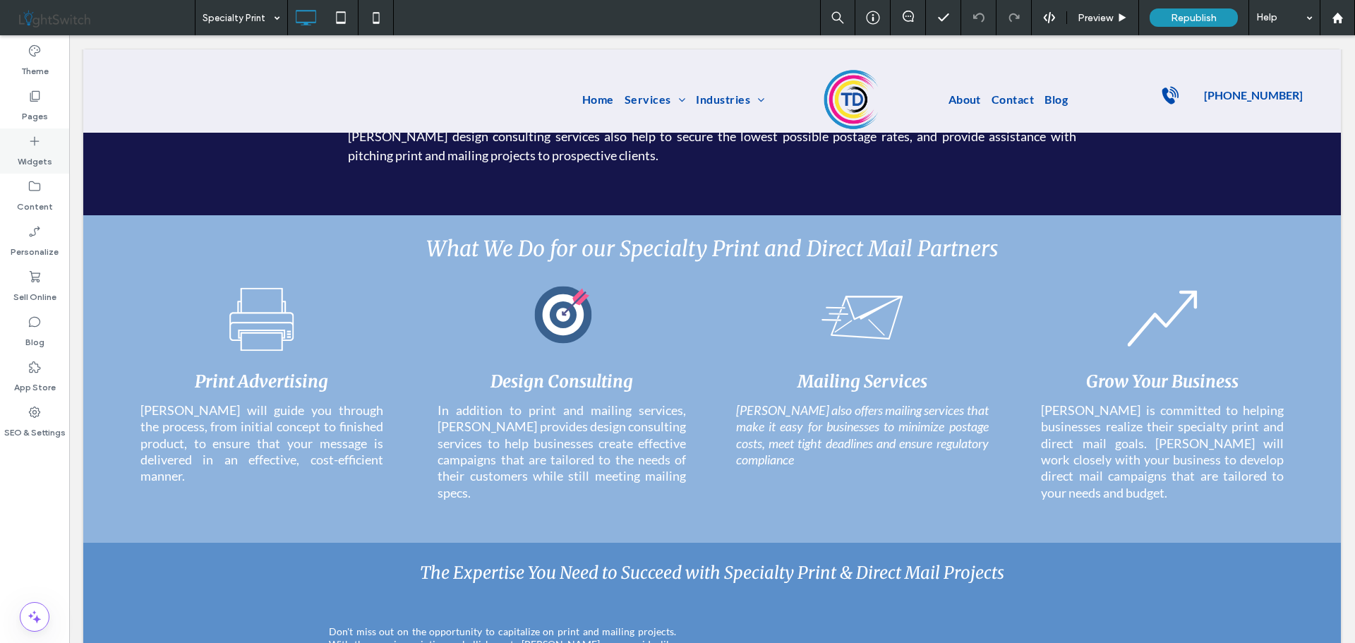
click at [47, 100] on div "Pages" at bounding box center [34, 105] width 69 height 45
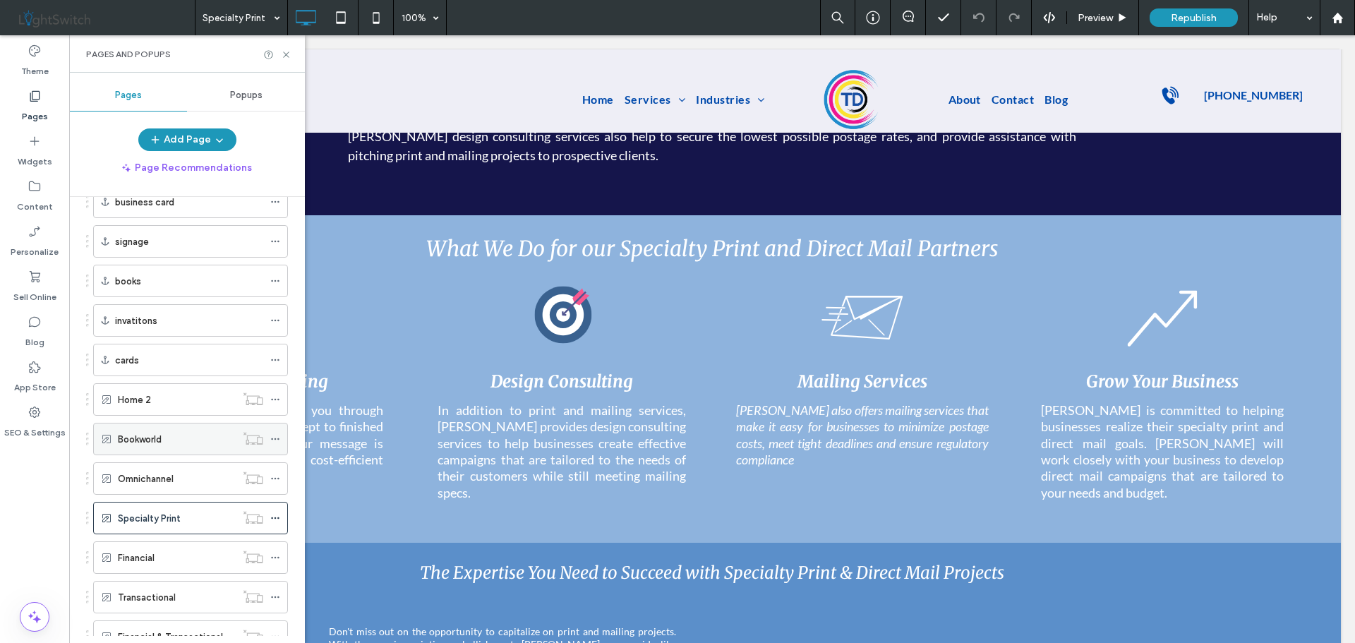
scroll to position [1200, 0]
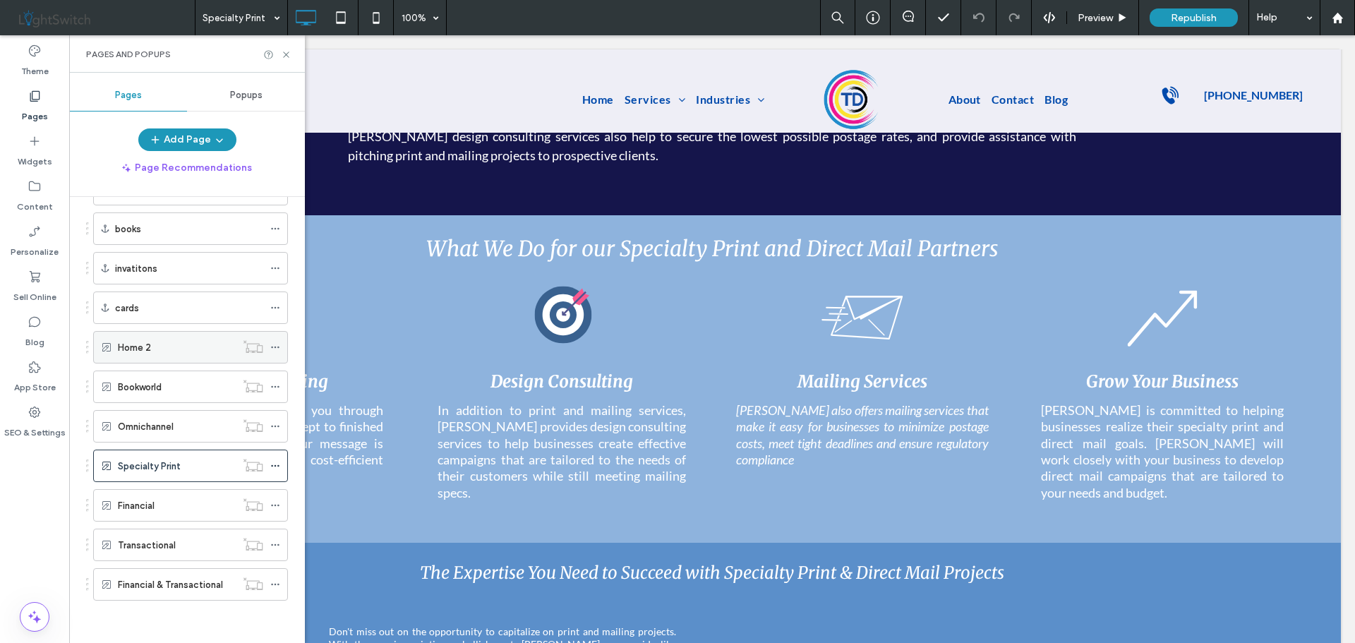
click at [176, 347] on div "Home 2" at bounding box center [177, 347] width 118 height 15
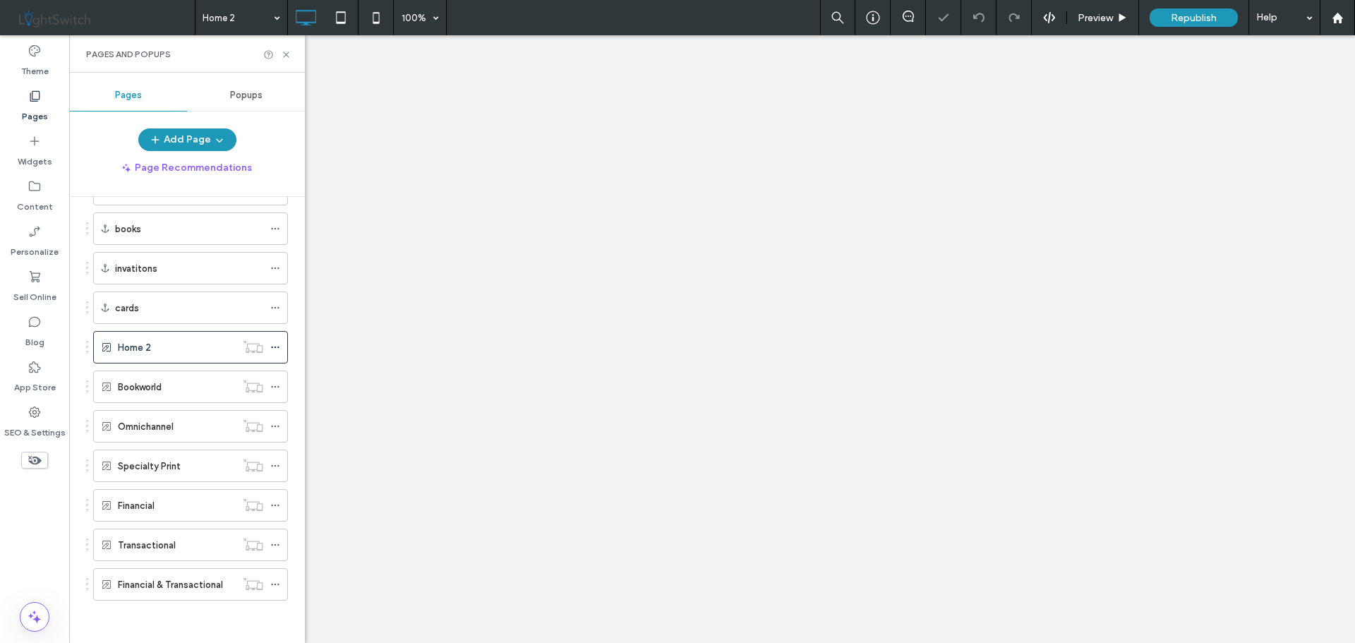
click at [282, 57] on icon at bounding box center [286, 54] width 11 height 11
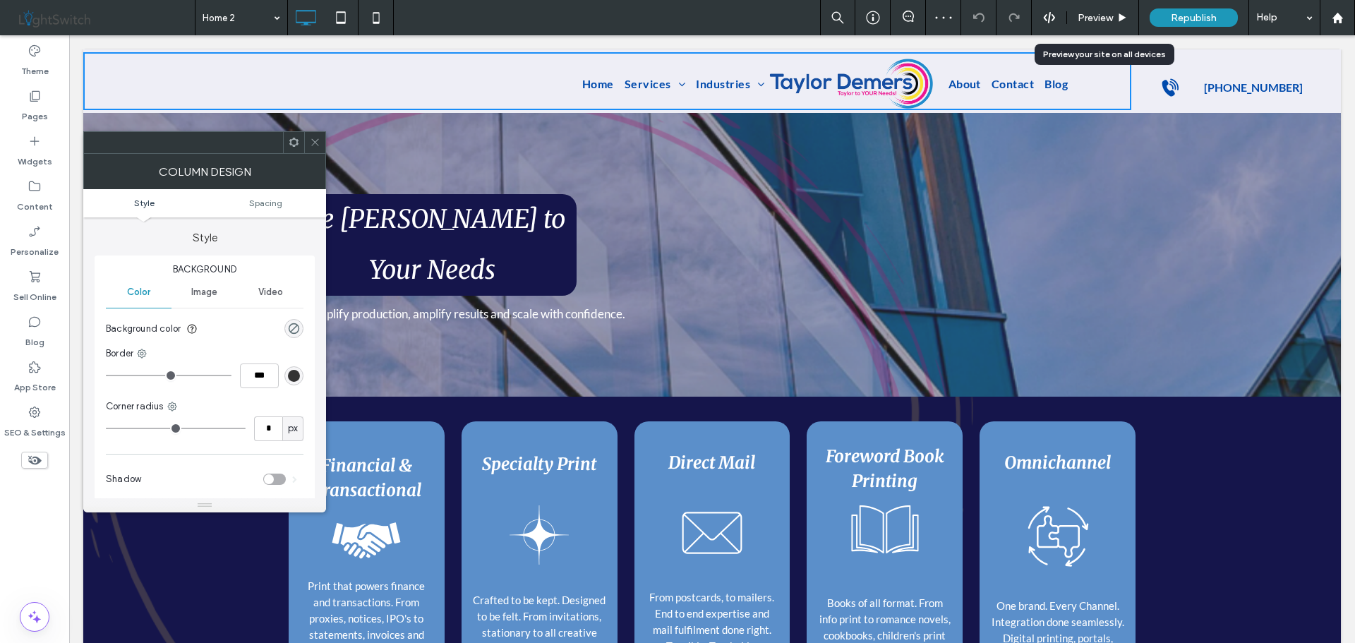
click at [1097, 15] on span "Preview" at bounding box center [1095, 18] width 35 height 12
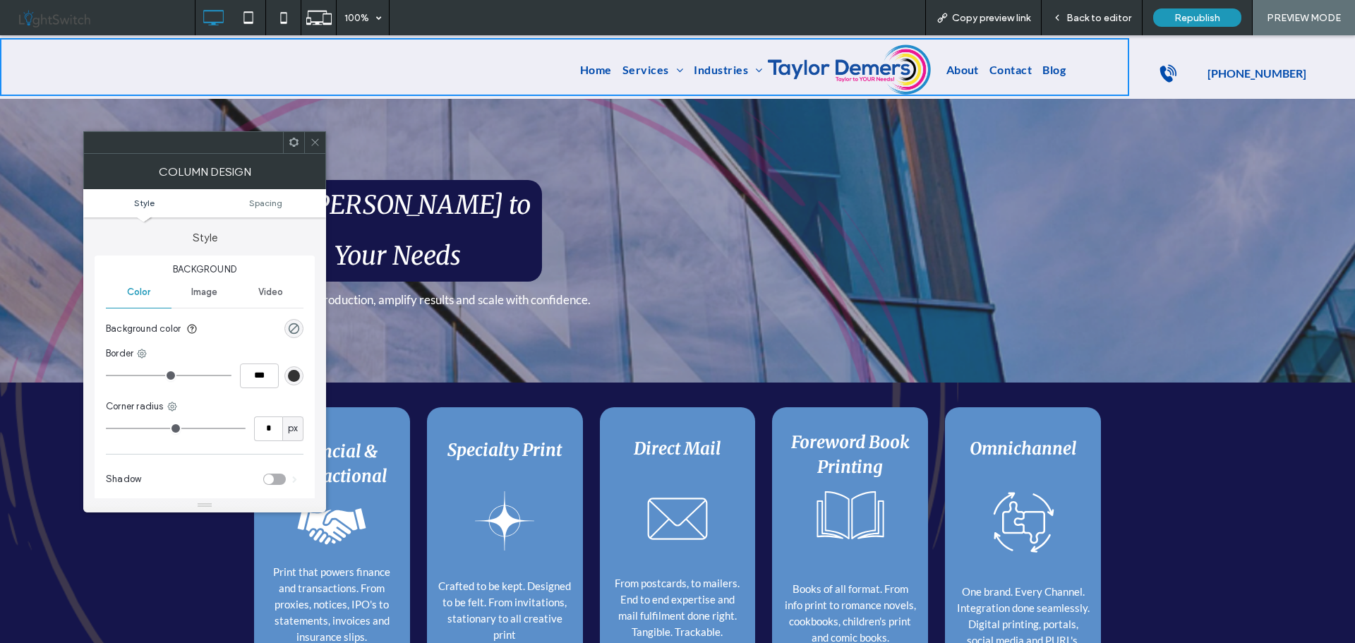
drag, startPoint x: 314, startPoint y: 138, endPoint x: 321, endPoint y: 142, distance: 7.9
click at [313, 143] on icon at bounding box center [315, 142] width 11 height 11
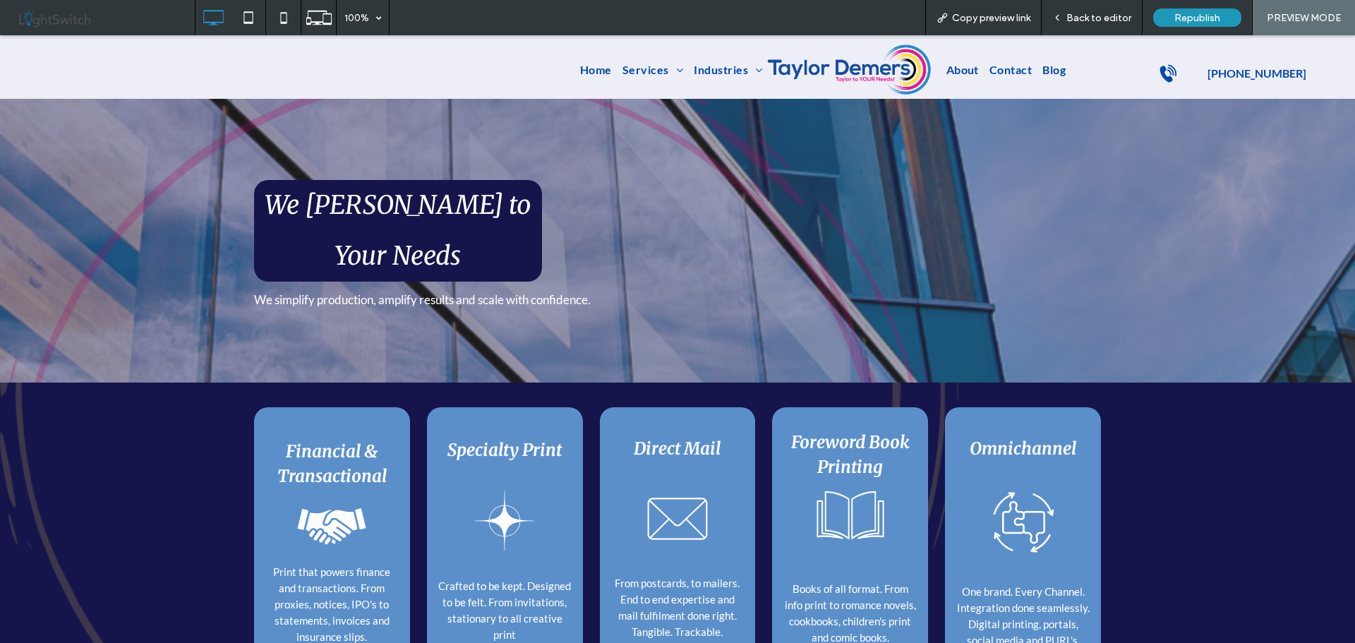
click at [1081, 17] on span "Back to editor" at bounding box center [1099, 18] width 65 height 12
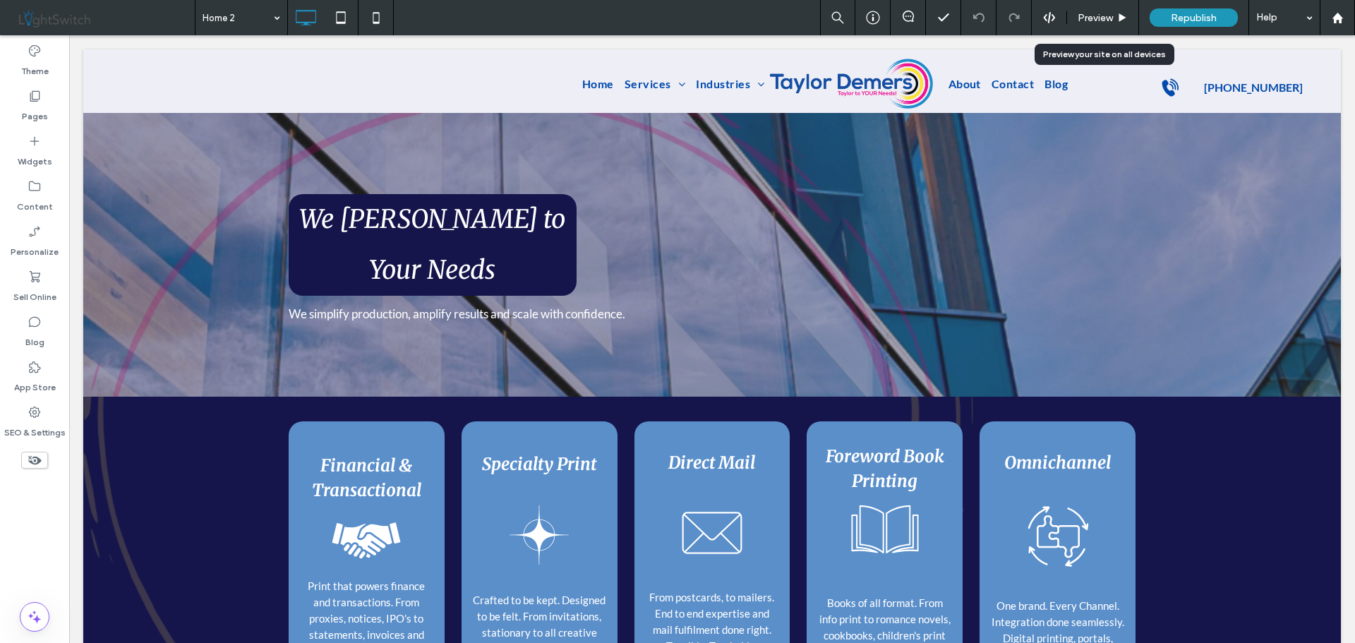
click at [1088, 19] on span "Preview" at bounding box center [1095, 18] width 35 height 12
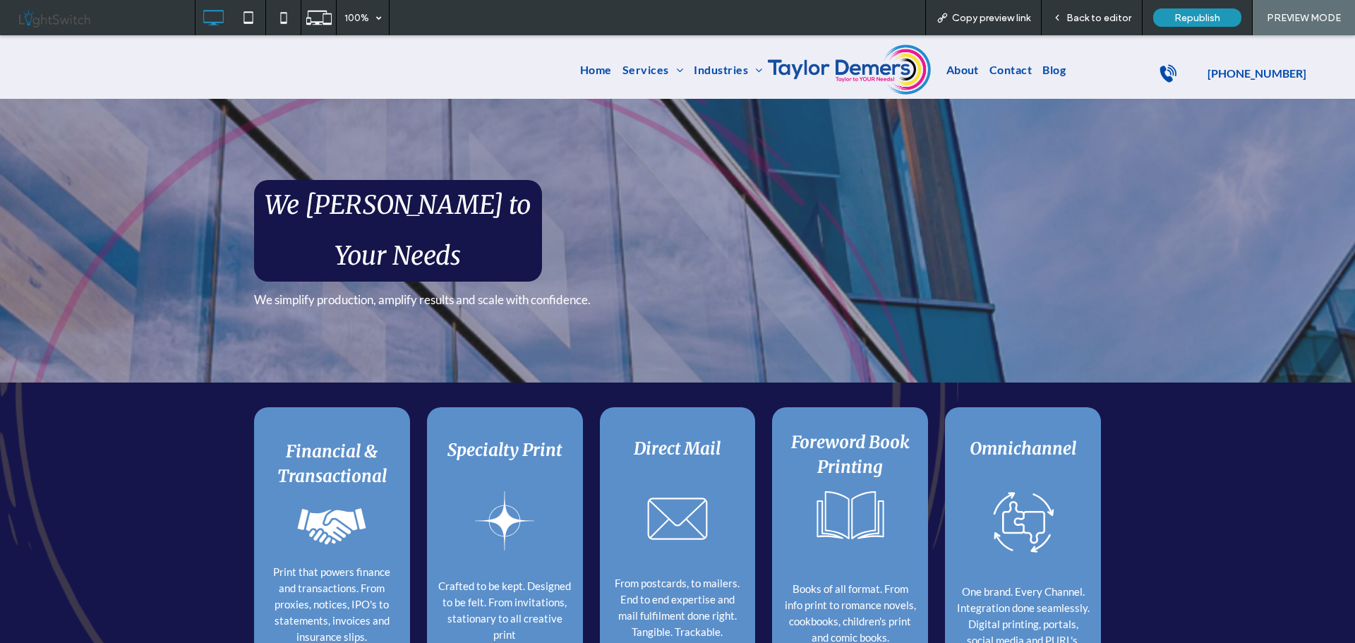
click at [668, 481] on icon at bounding box center [677, 518] width 75 height 75
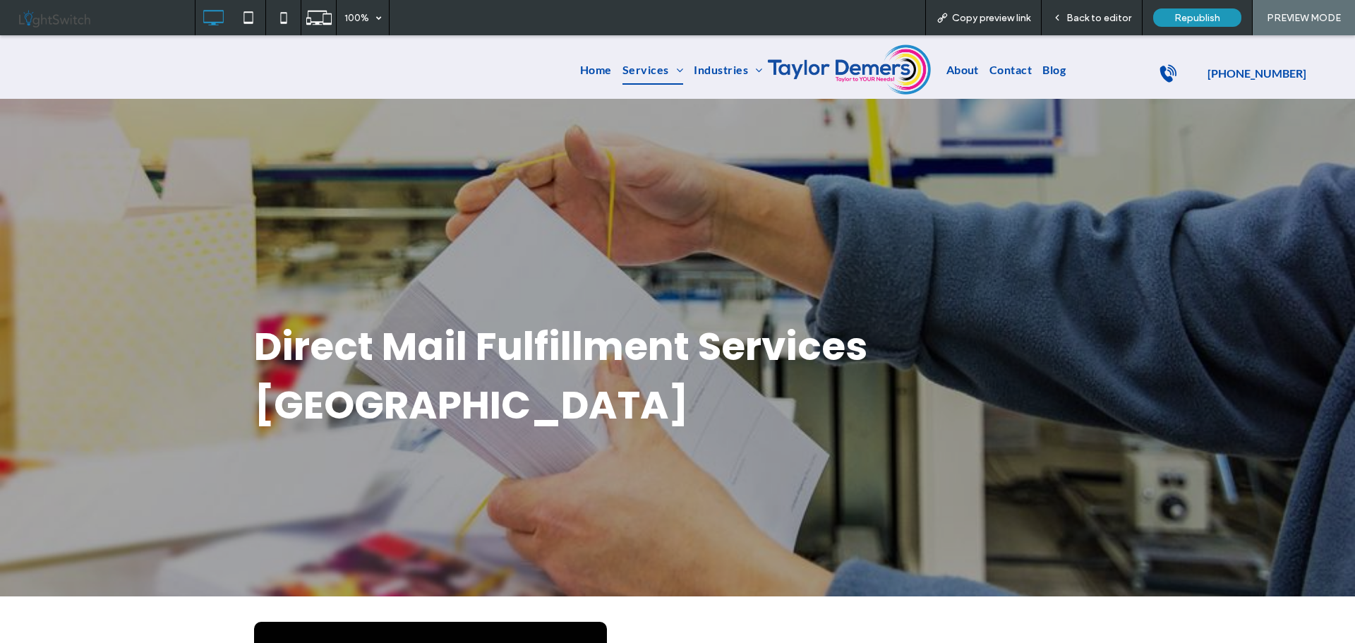
click at [1099, 17] on span "Back to editor" at bounding box center [1099, 18] width 65 height 12
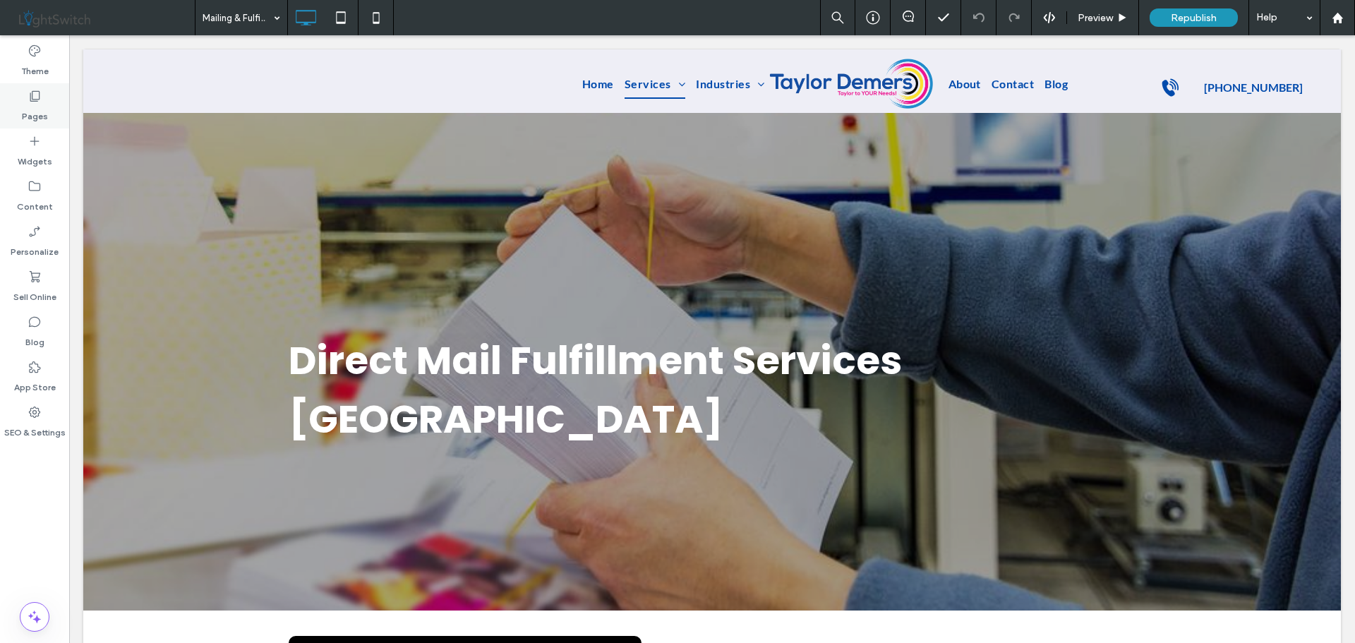
click at [42, 99] on div "Pages" at bounding box center [34, 105] width 69 height 45
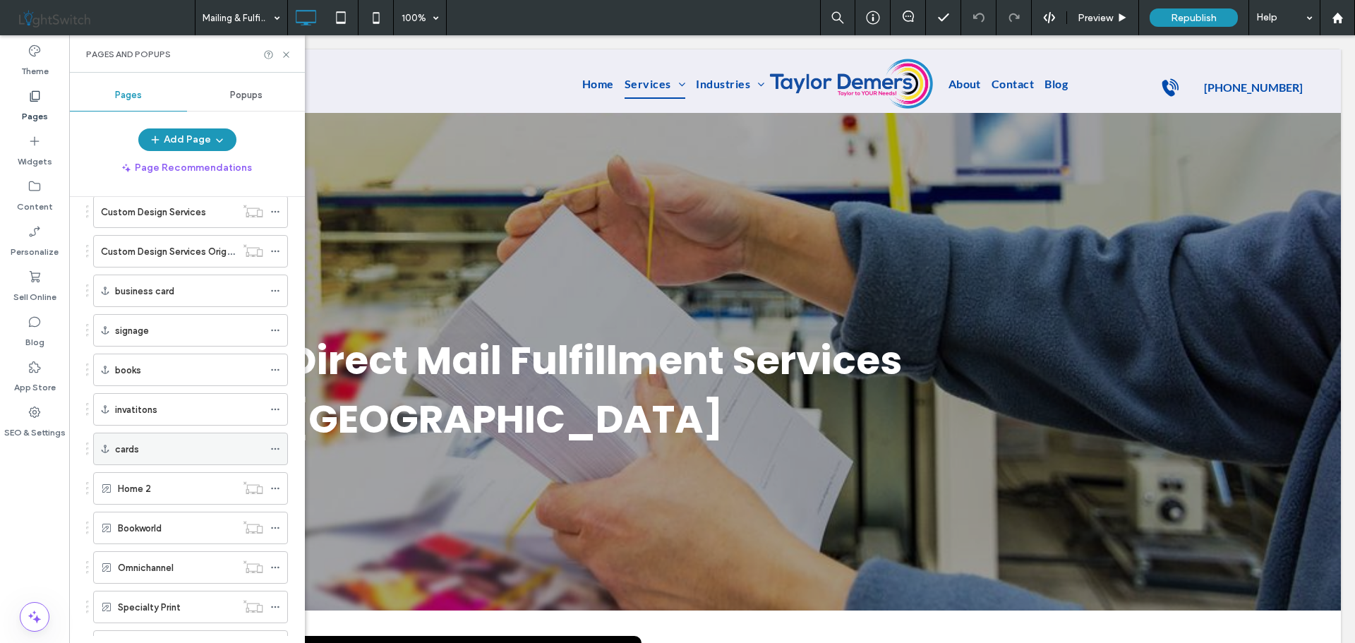
scroll to position [1200, 0]
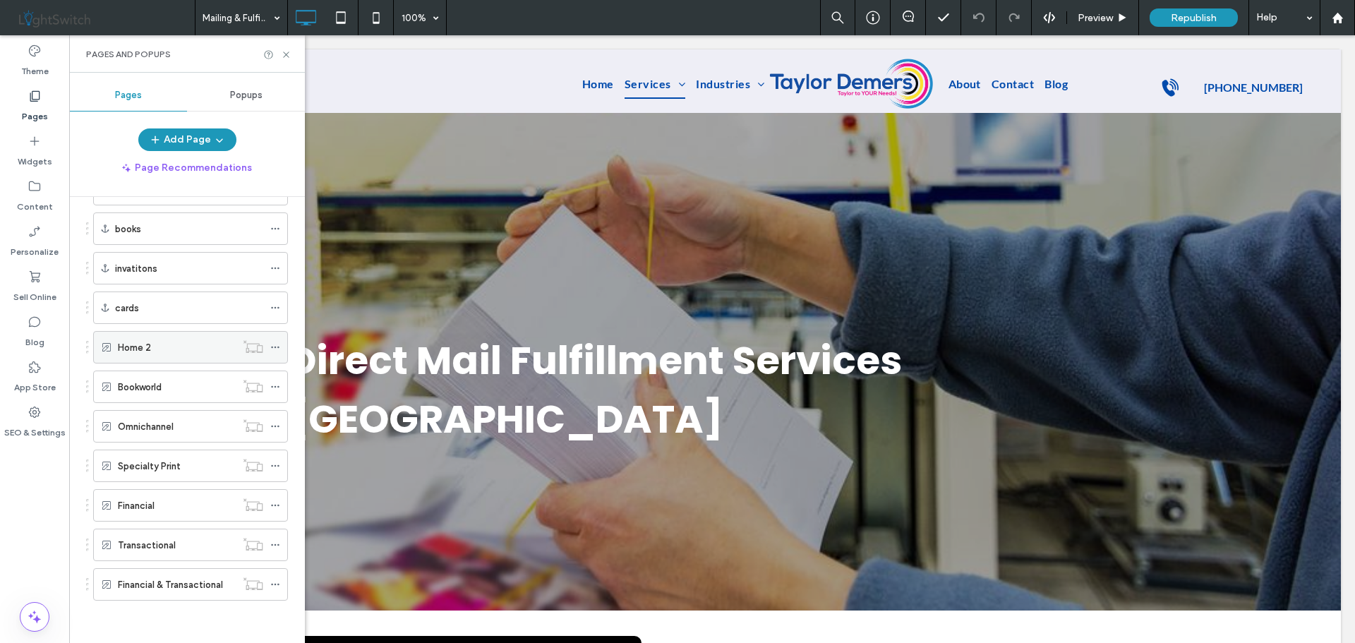
click at [169, 352] on div "Home 2" at bounding box center [177, 347] width 118 height 15
click at [287, 51] on div "Pages and Popups" at bounding box center [187, 53] width 236 height 37
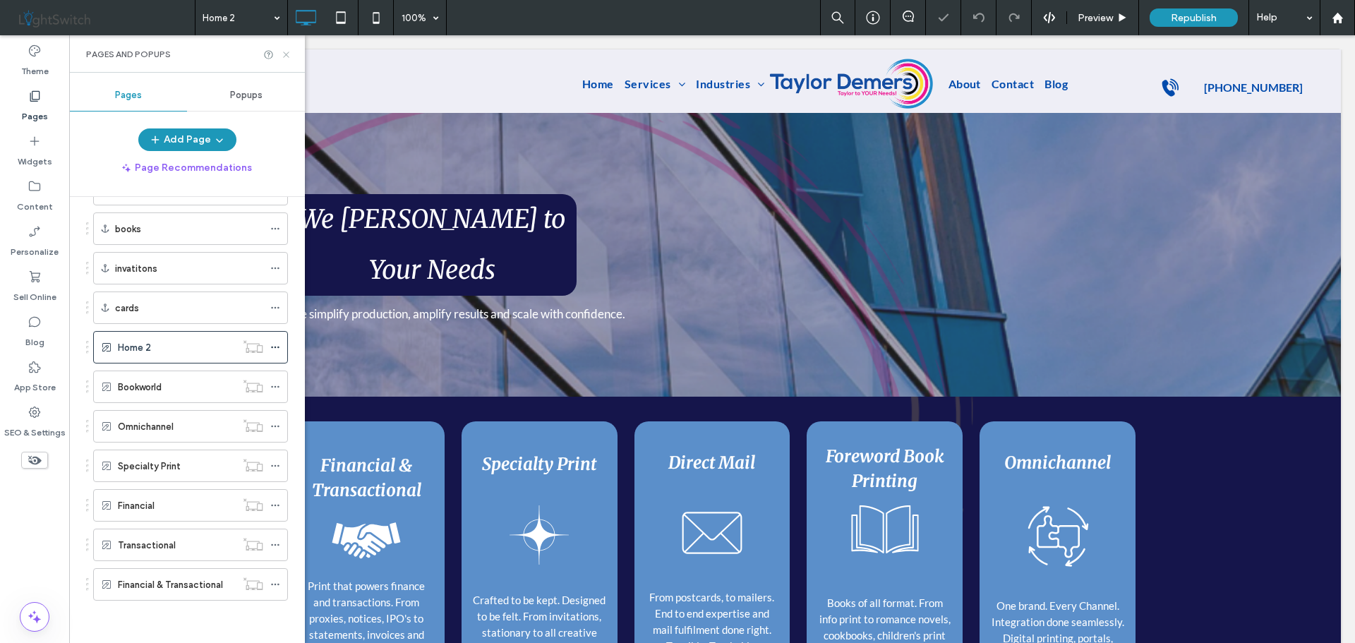
click at [285, 54] on icon at bounding box center [286, 54] width 11 height 11
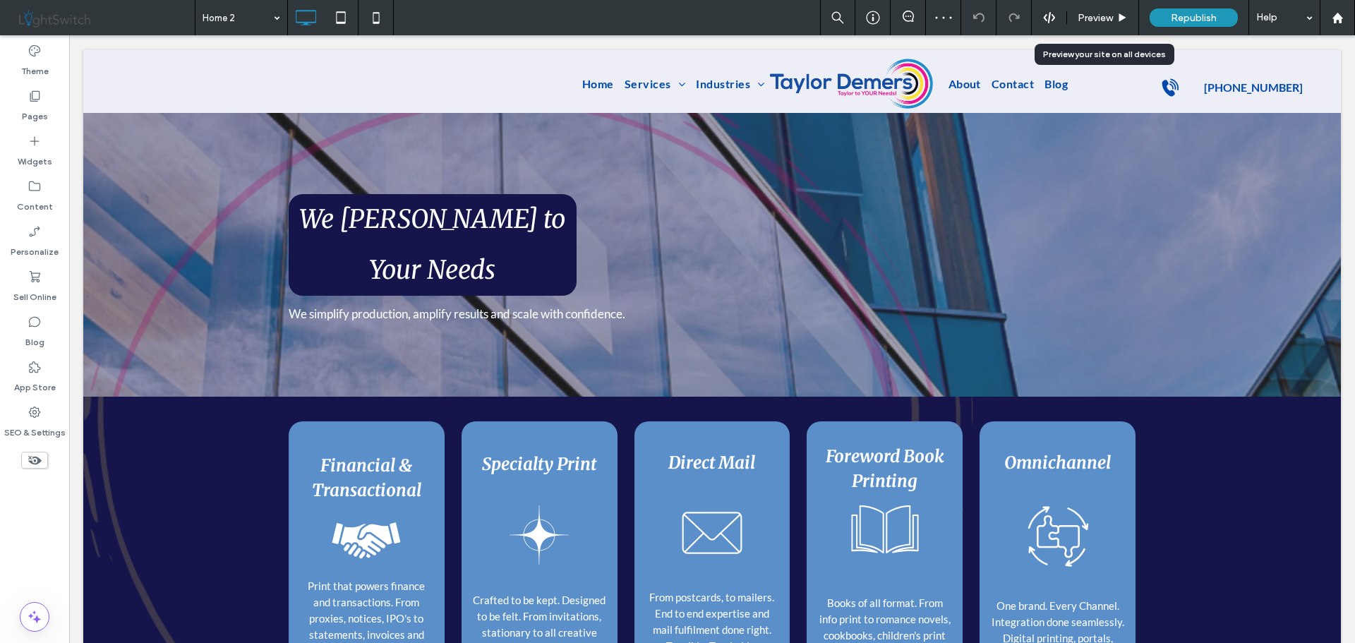
click at [1103, 18] on span "Preview" at bounding box center [1095, 18] width 35 height 12
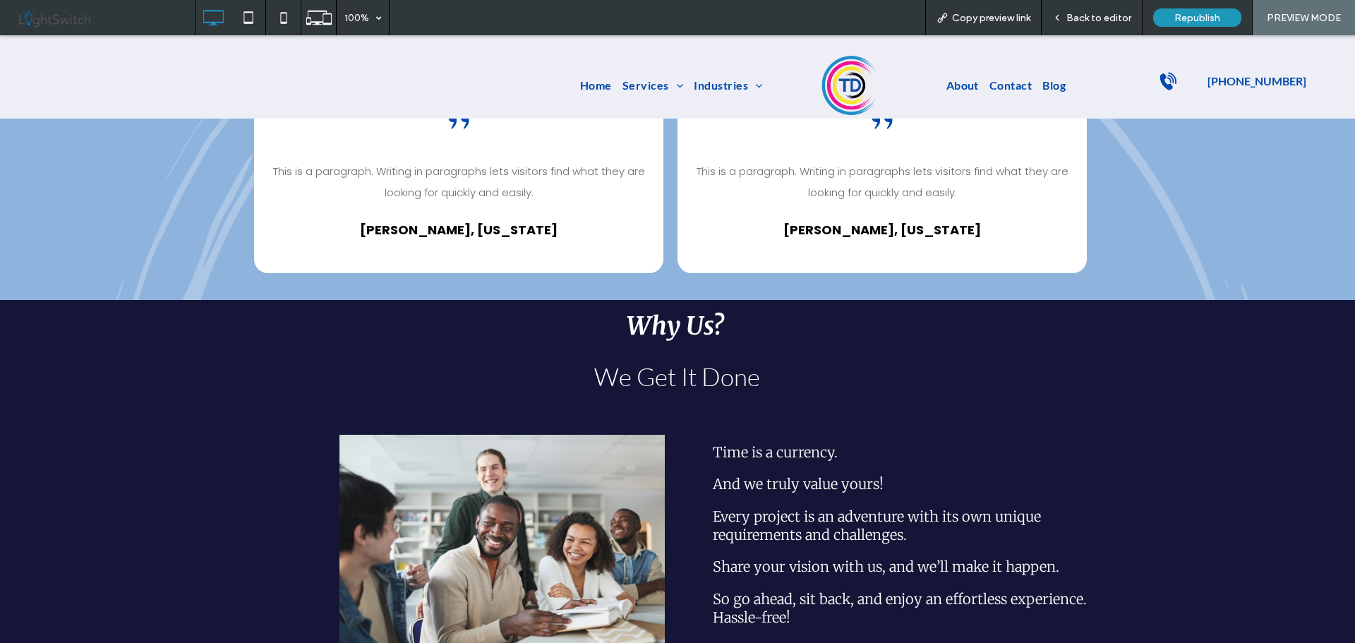
scroll to position [1180, 0]
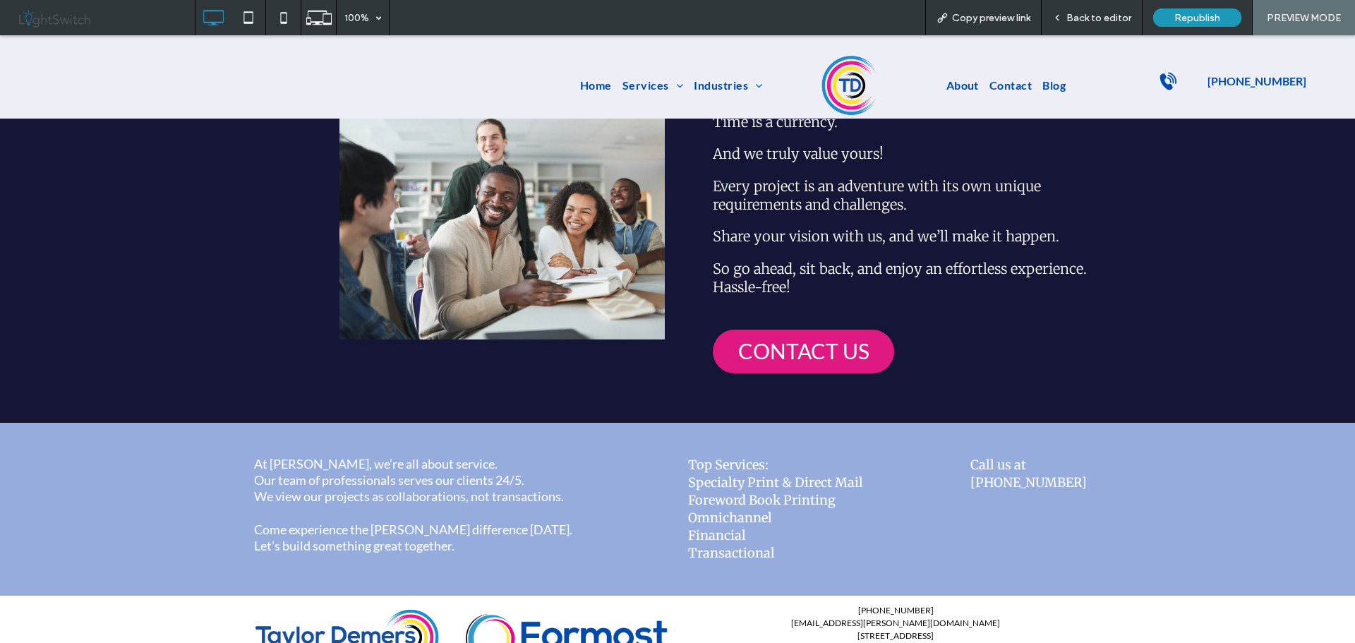
click at [1091, 18] on span "Back to editor" at bounding box center [1099, 18] width 65 height 12
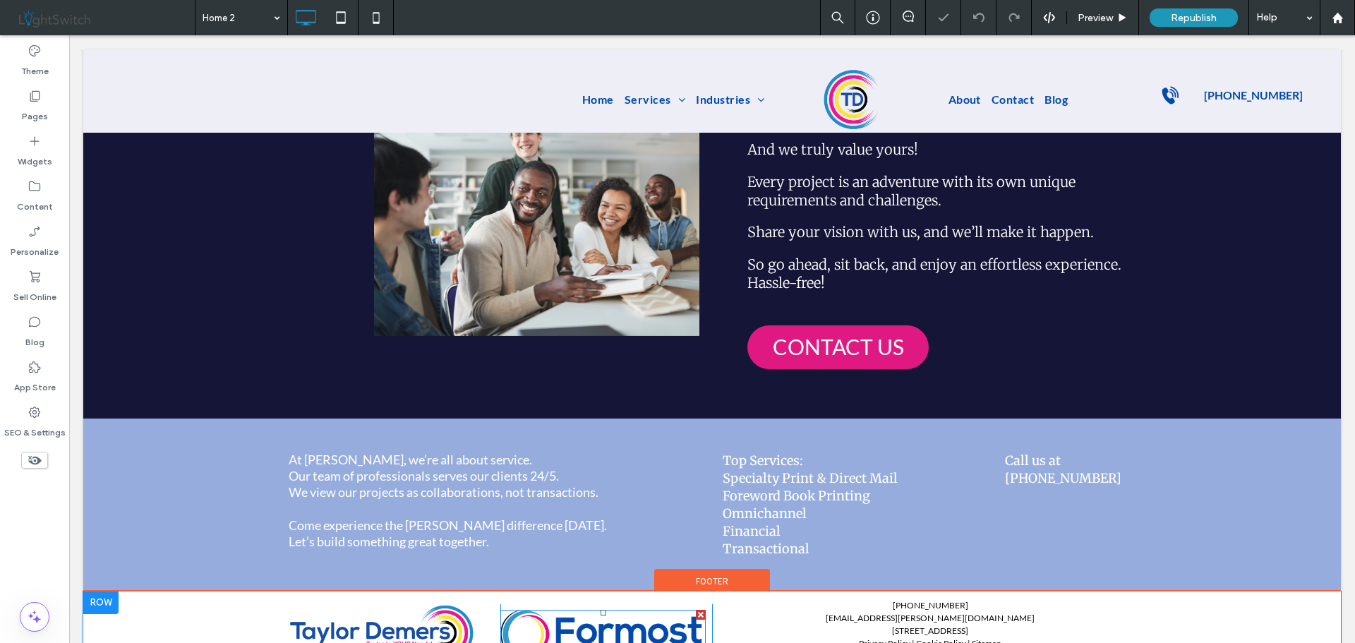
scroll to position [1225, 0]
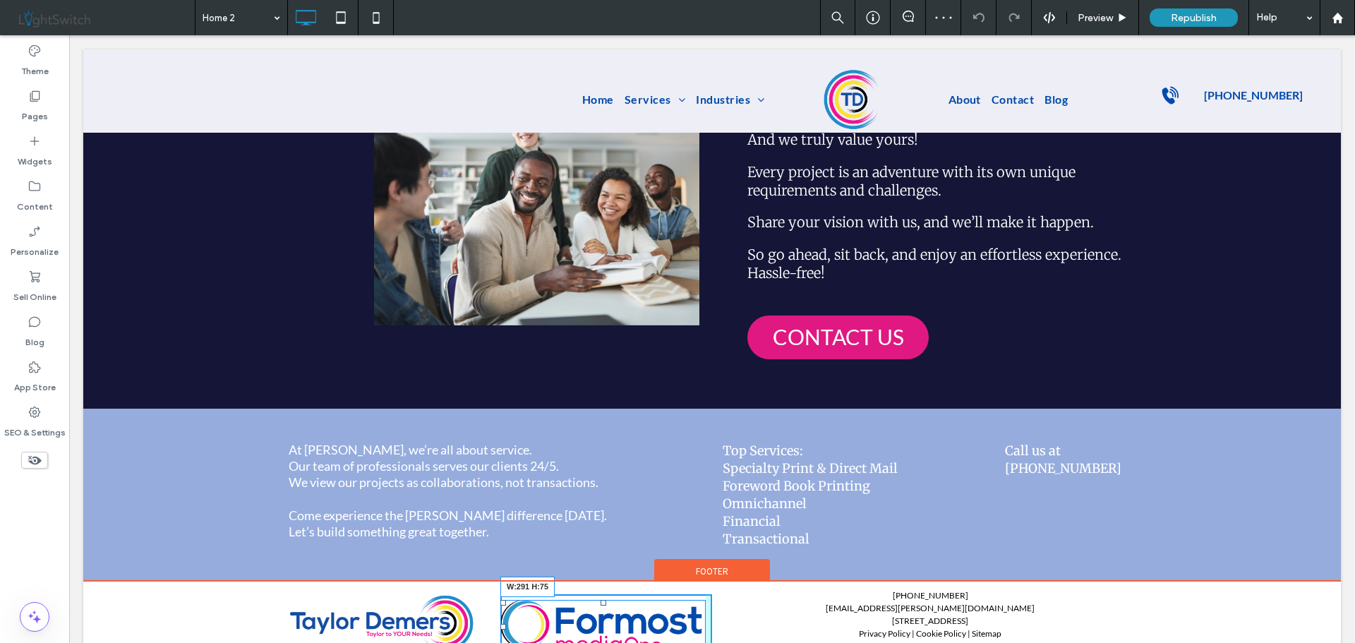
drag, startPoint x: 699, startPoint y: 601, endPoint x: 779, endPoint y: 653, distance: 95.9
click at [715, 618] on div "Click To Paste W:291 H:75 Click To Paste [PHONE_NUMBER] [EMAIL_ADDRESS][PERSON_…" at bounding box center [712, 628] width 1258 height 92
